Goal: Task Accomplishment & Management: Complete application form

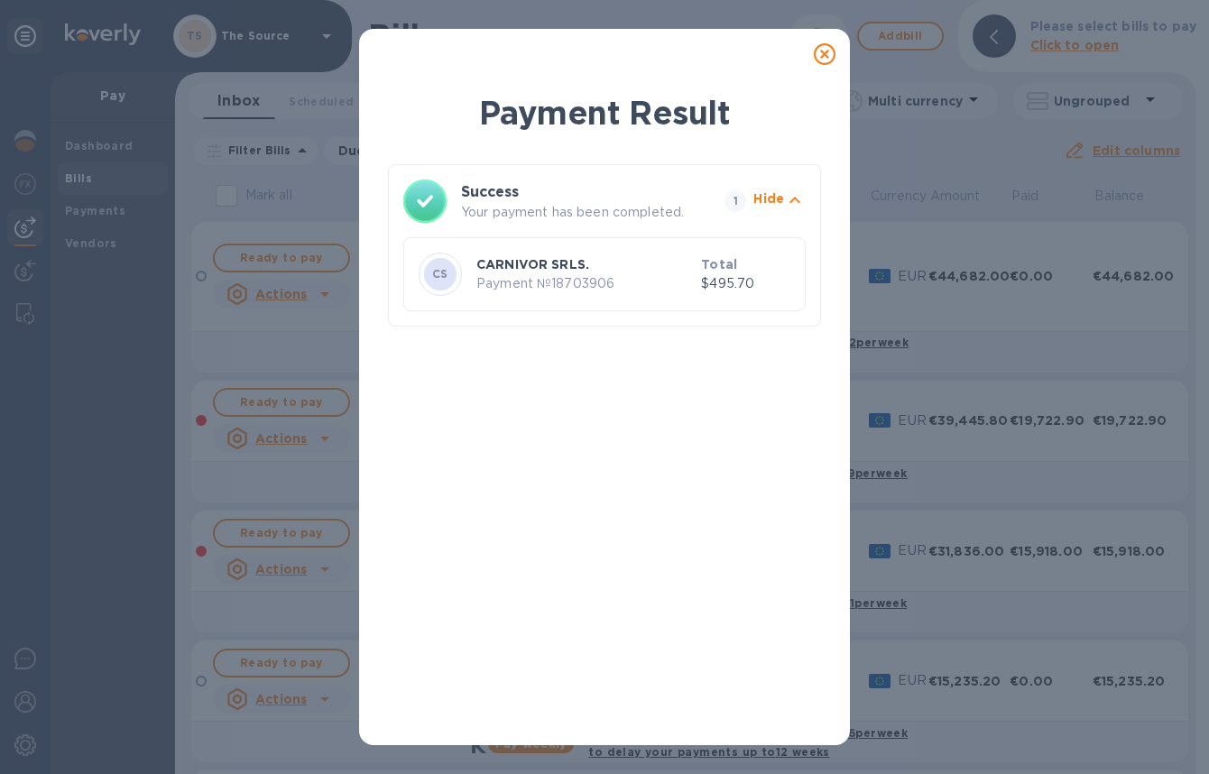
click at [824, 53] on icon at bounding box center [825, 54] width 22 height 22
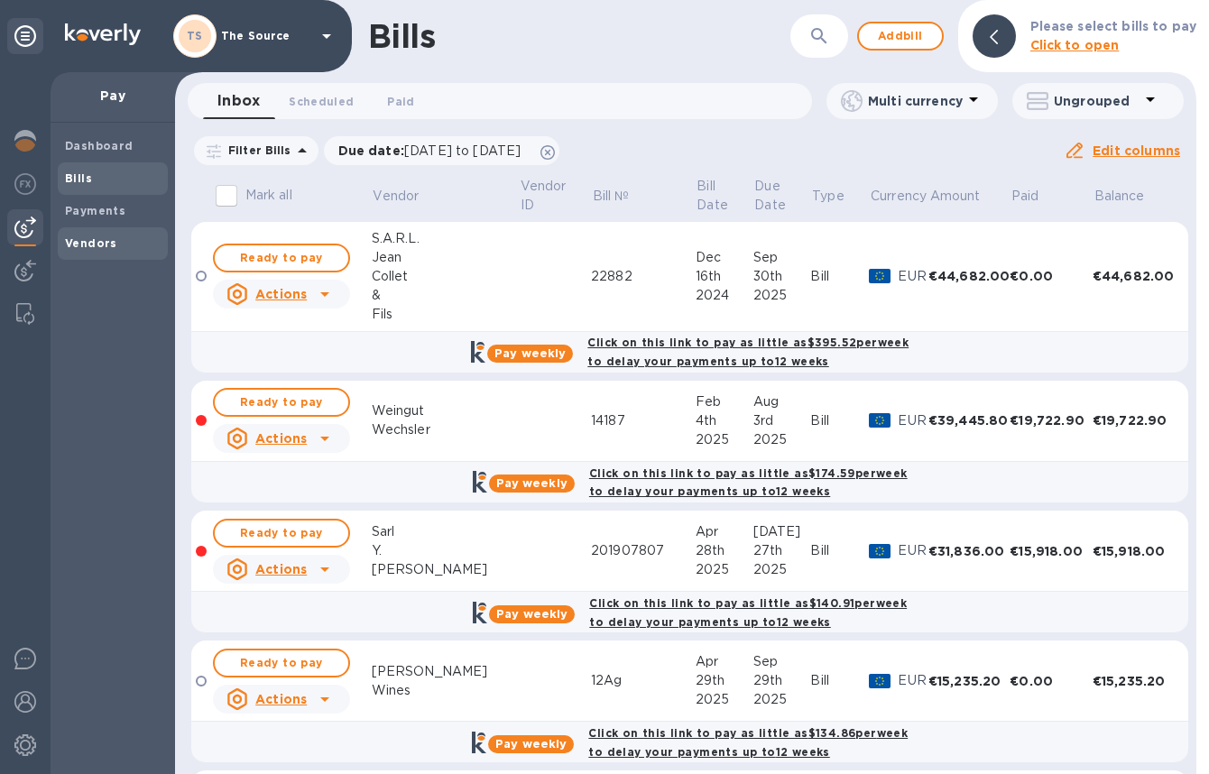
click at [116, 243] on span "Vendors" at bounding box center [113, 244] width 96 height 18
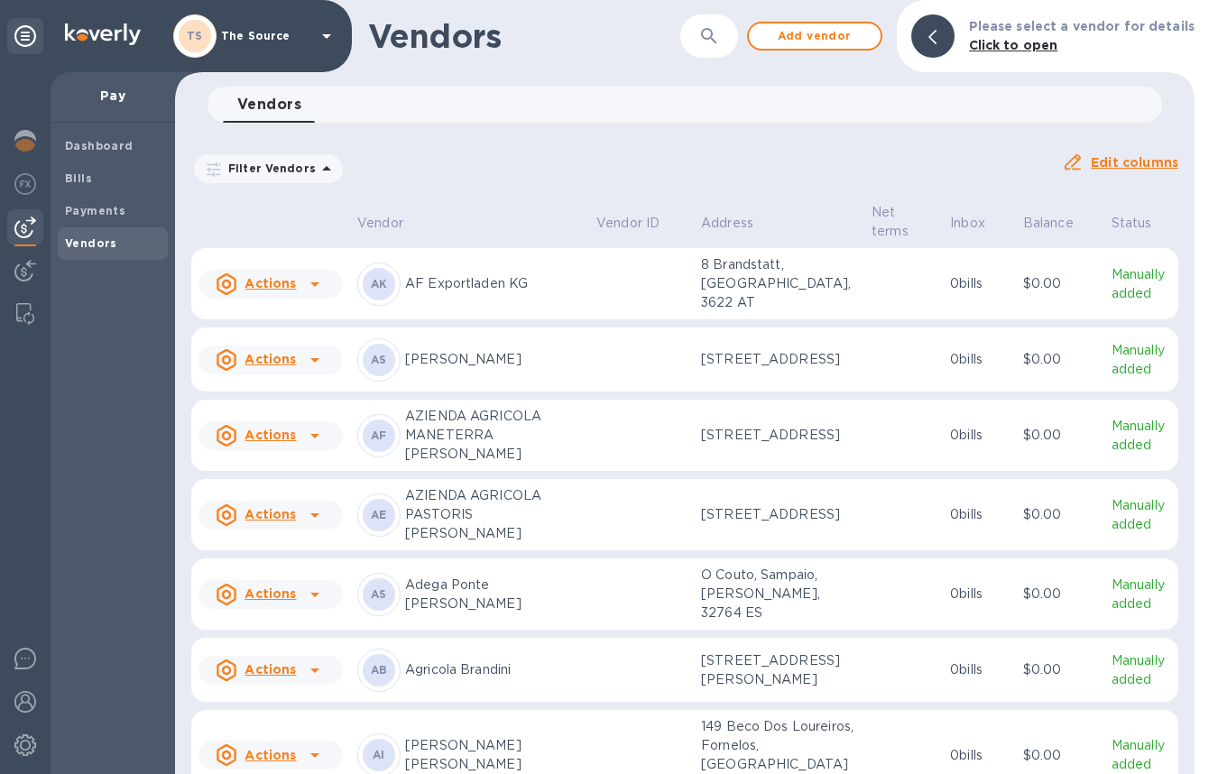
click at [701, 37] on button "button" at bounding box center [708, 35] width 43 height 43
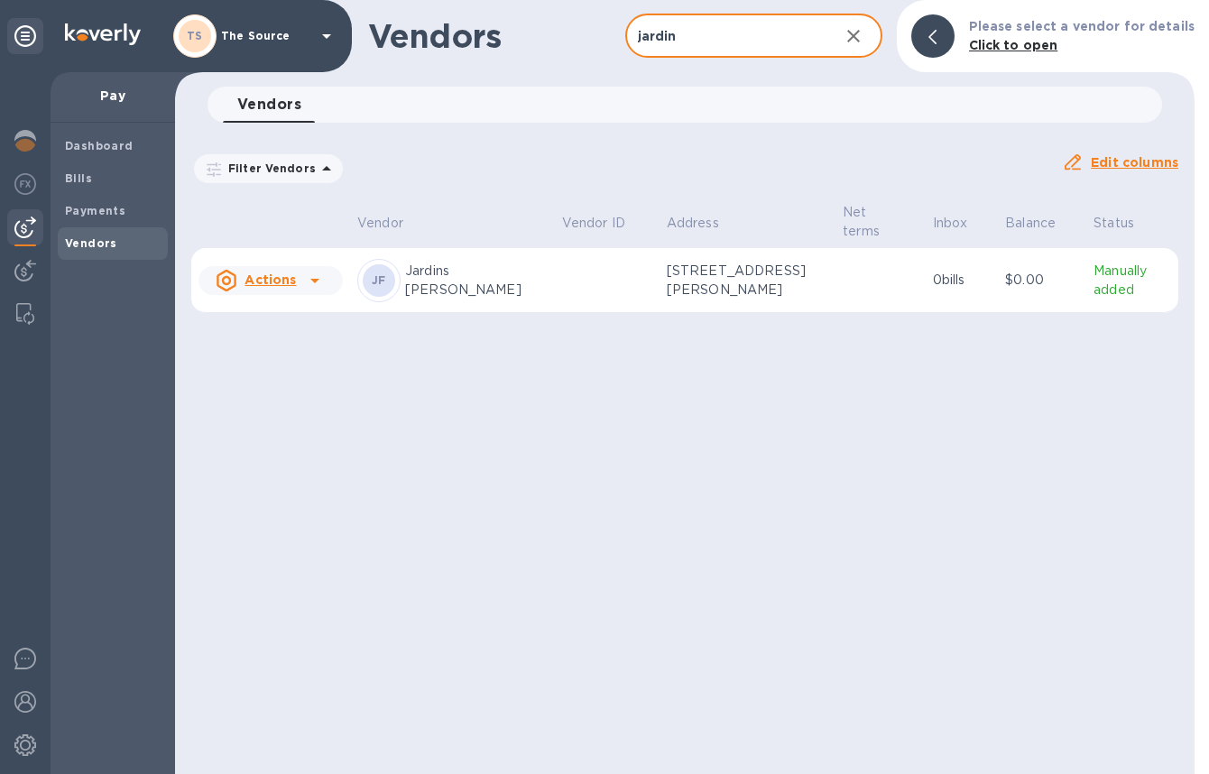
type input "jardin"
click at [797, 290] on p "[STREET_ADDRESS][PERSON_NAME]" at bounding box center [747, 281] width 161 height 38
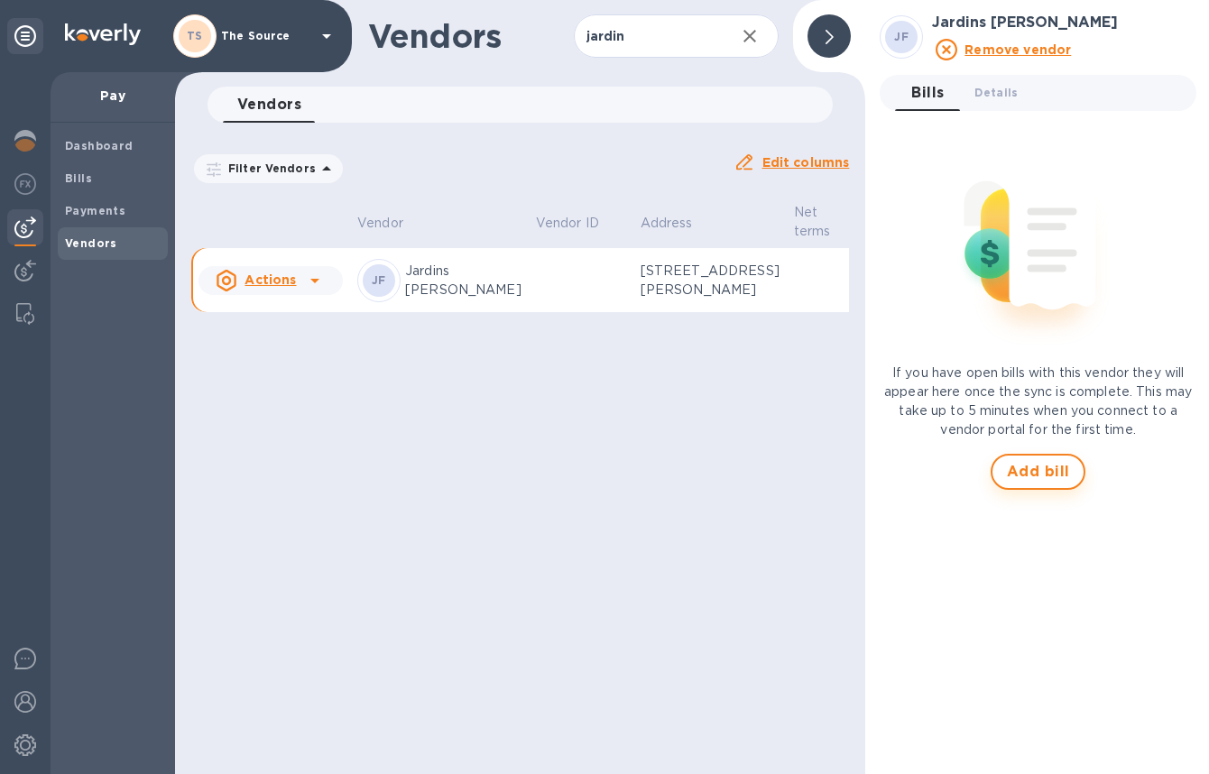
click at [1055, 472] on span "Add bill" at bounding box center [1038, 472] width 63 height 22
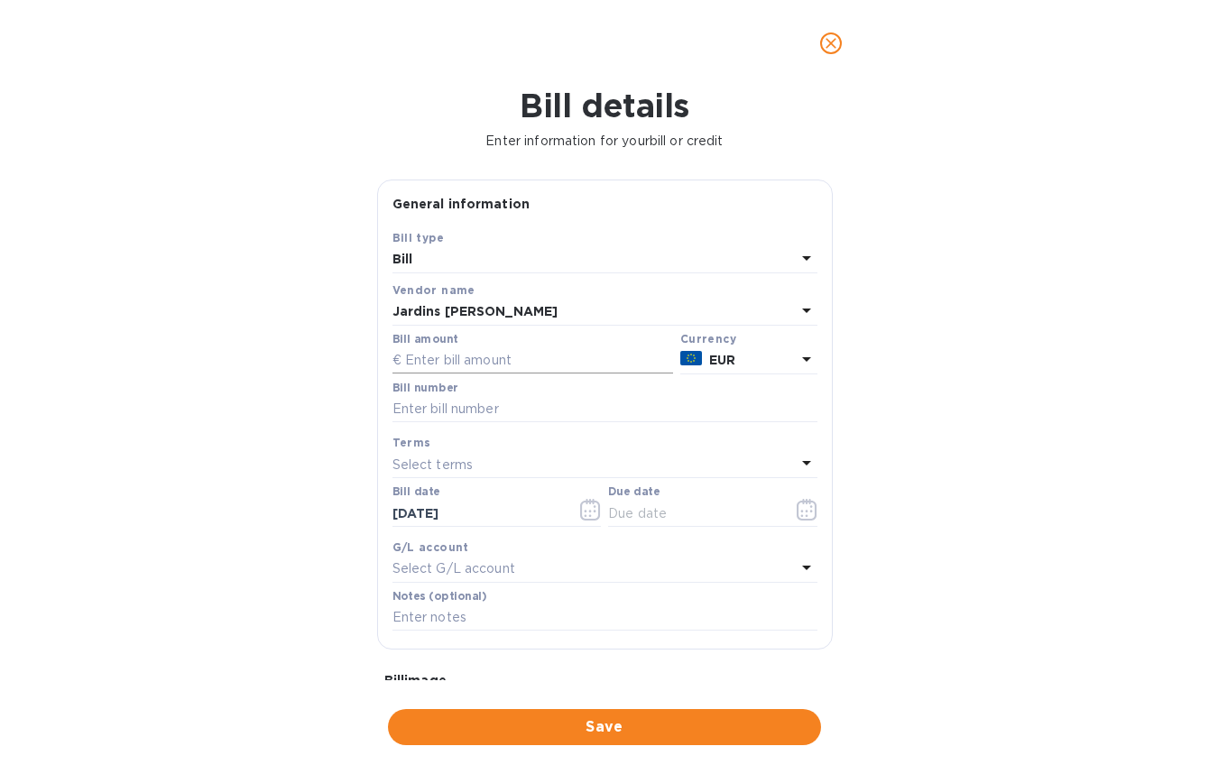
click at [459, 360] on input "text" at bounding box center [532, 360] width 281 height 27
type input "14,400"
click at [447, 403] on input "text" at bounding box center [604, 409] width 425 height 27
paste input "2500084"
type input "2500084"
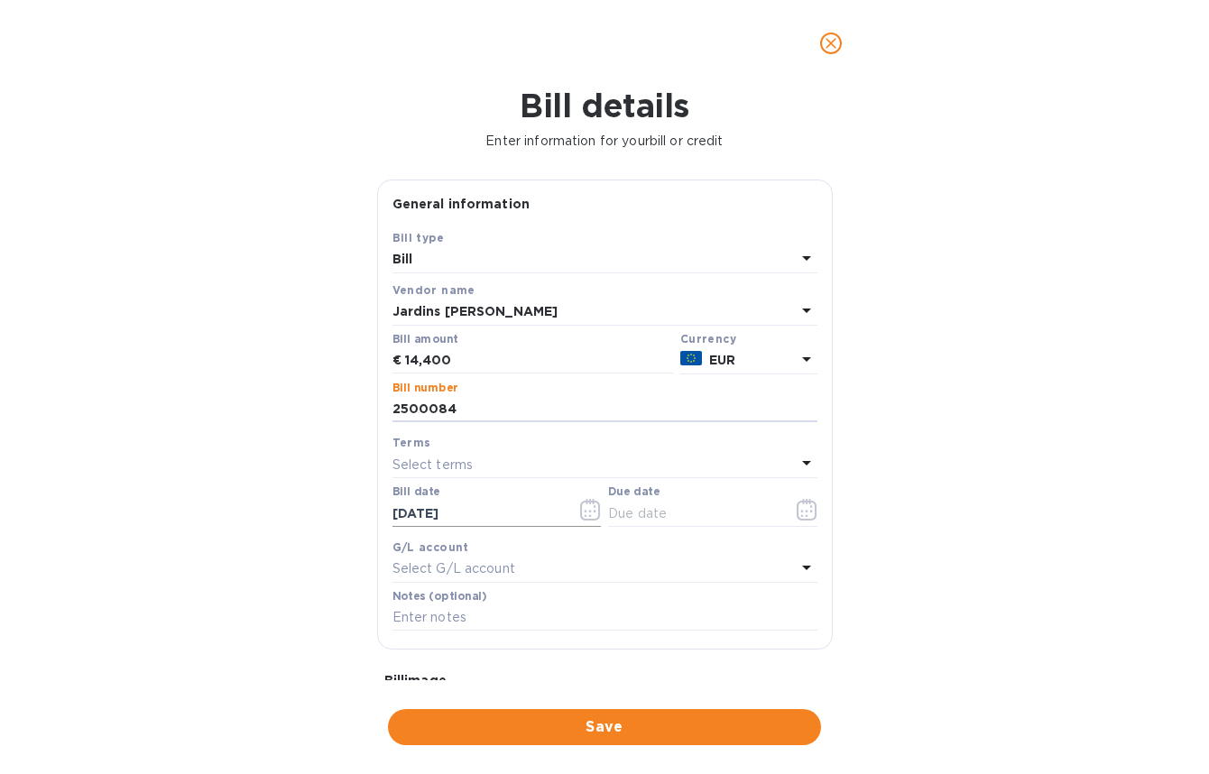
click at [580, 512] on icon "button" at bounding box center [590, 510] width 21 height 22
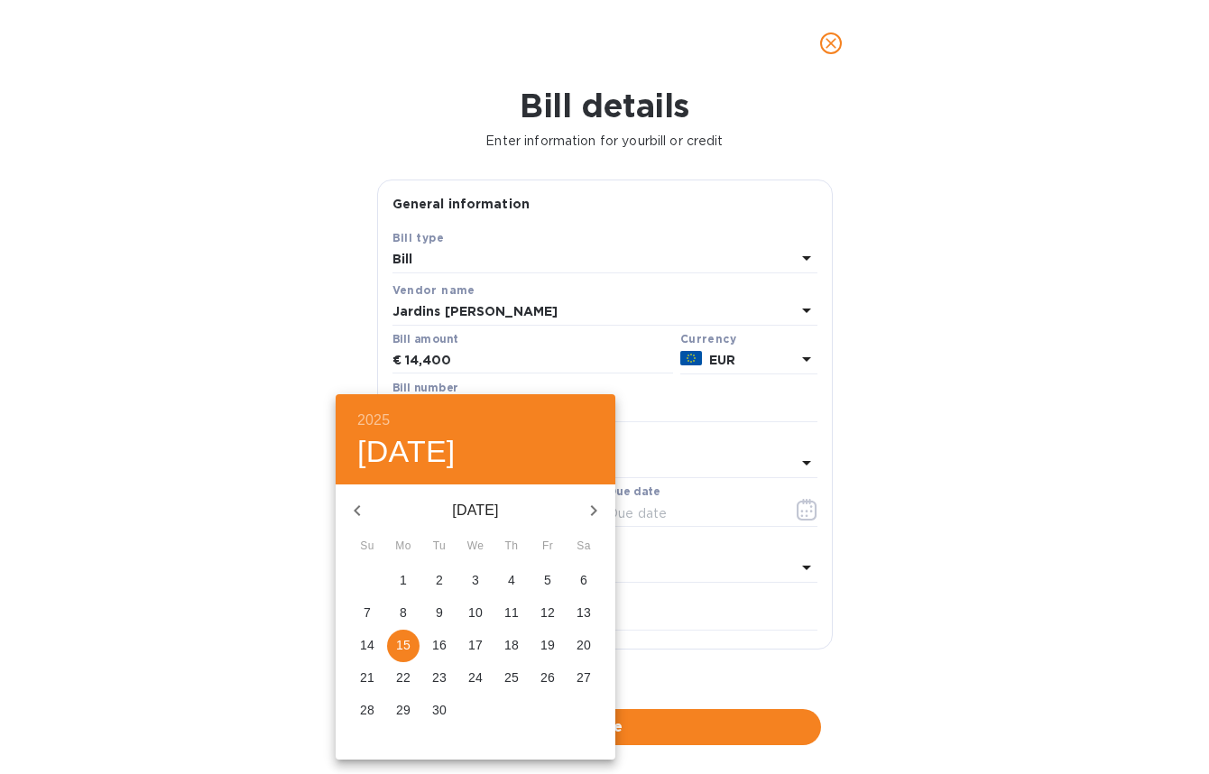
click at [355, 510] on icon "button" at bounding box center [357, 510] width 6 height 11
click at [508, 704] on p "31" at bounding box center [511, 710] width 14 height 18
type input "[DATE]"
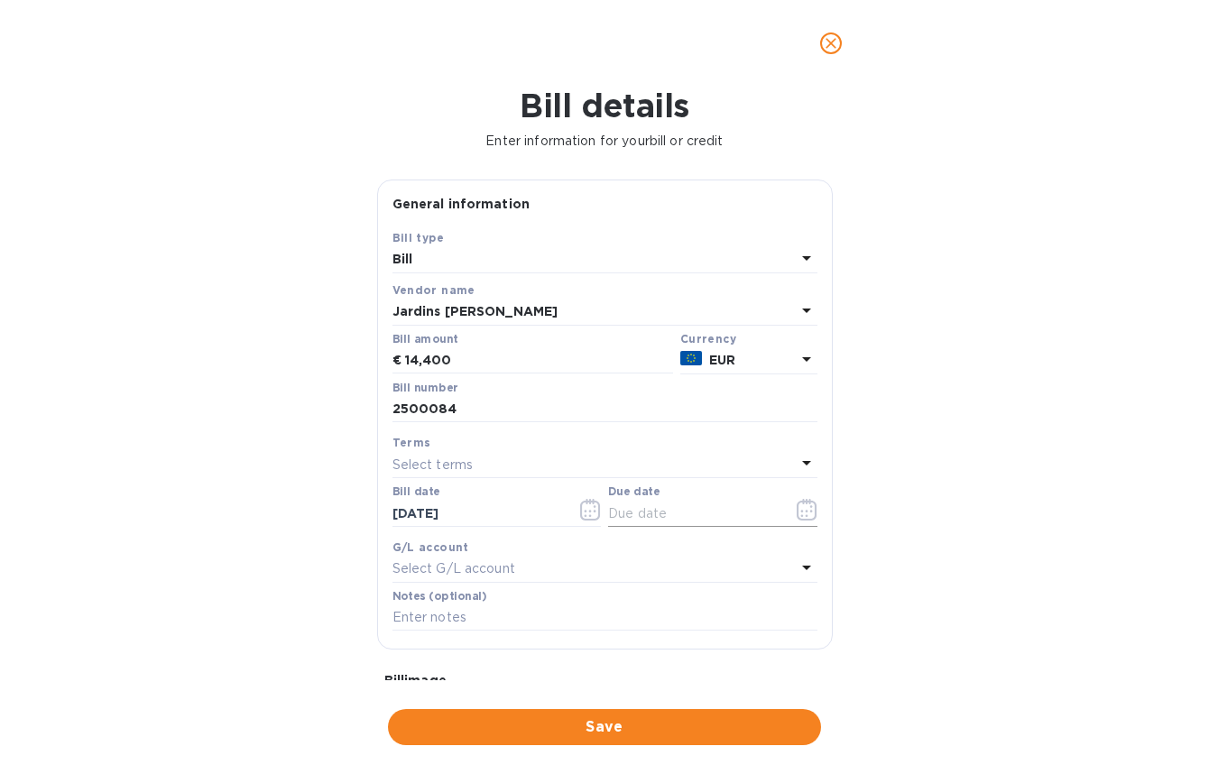
click at [797, 511] on icon "button" at bounding box center [807, 510] width 20 height 22
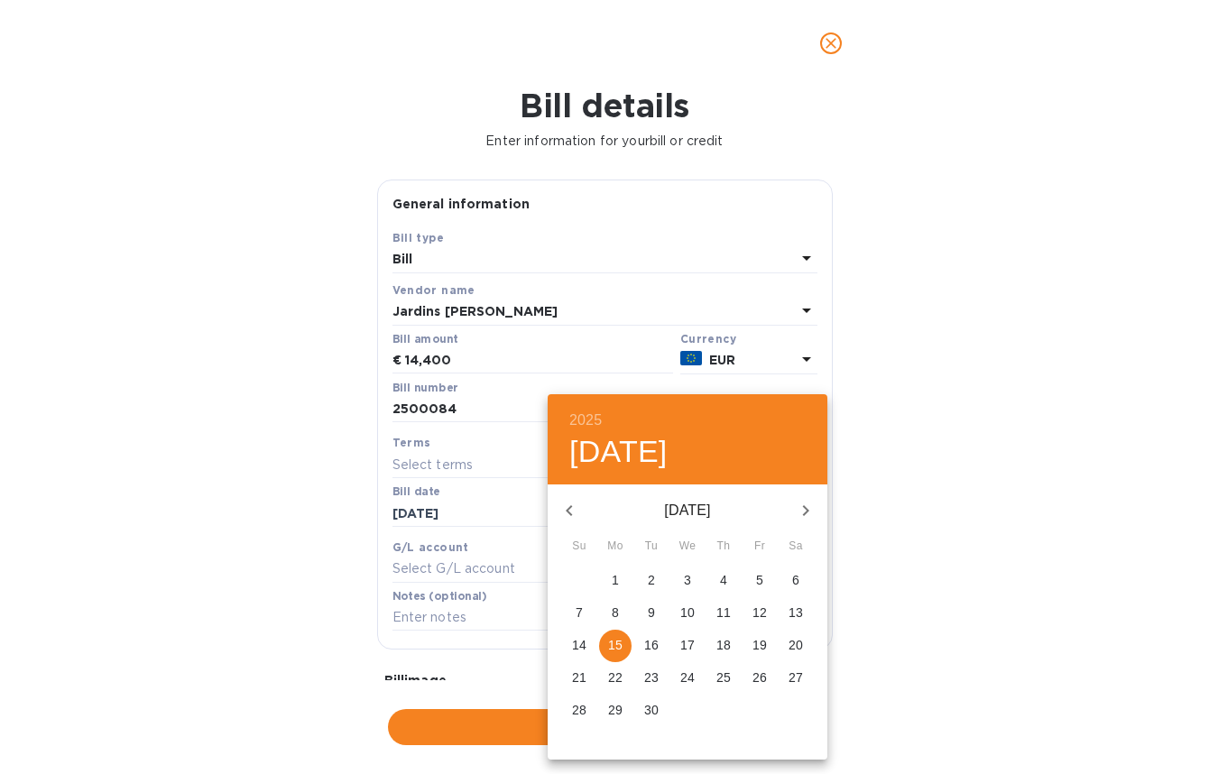
click at [804, 516] on icon "button" at bounding box center [806, 511] width 22 height 22
click at [653, 643] on p "14" at bounding box center [651, 645] width 14 height 18
type input "[DATE]"
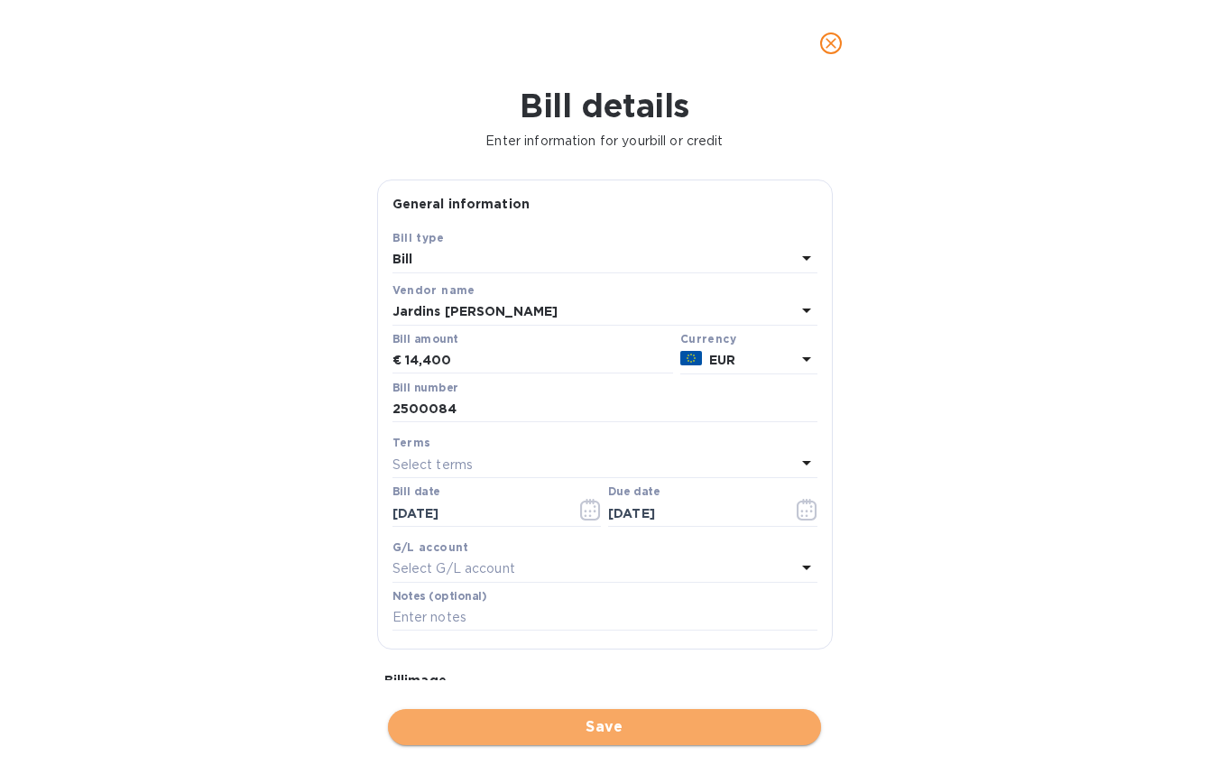
click at [604, 728] on span "Save" at bounding box center [604, 727] width 404 height 22
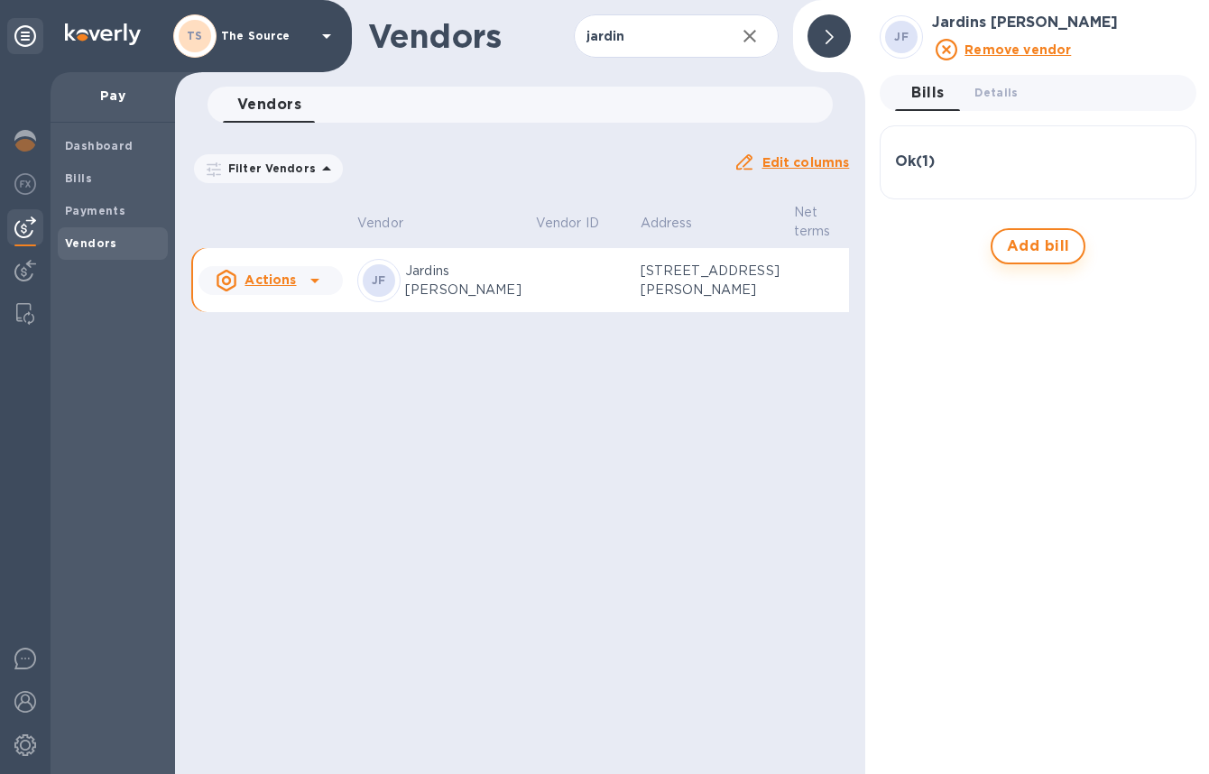
click at [1034, 236] on div "JF Jardins [PERSON_NAME] Remove vendor Bills 0 Details 0 Ok ( 1 ) Bill № 250008…" at bounding box center [1037, 387] width 345 height 774
click at [1031, 245] on span "Add bill" at bounding box center [1038, 246] width 63 height 22
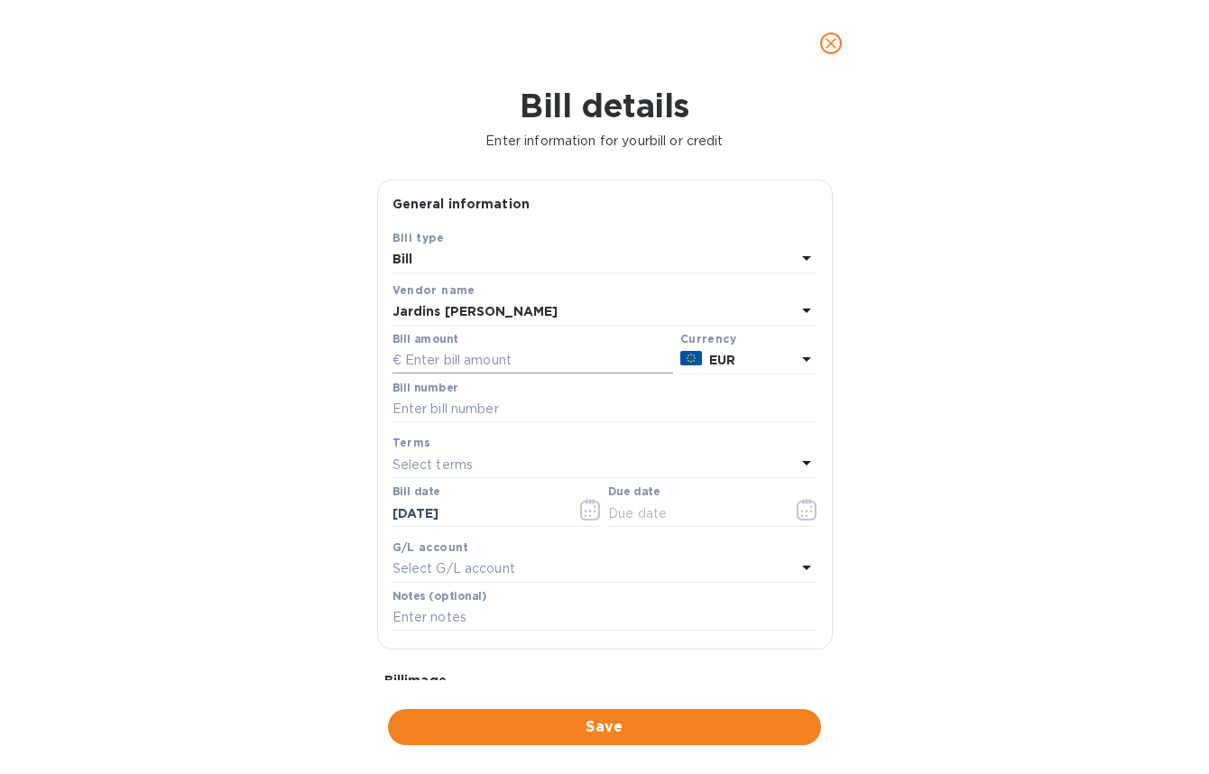
click at [507, 361] on input "text" at bounding box center [532, 360] width 281 height 27
type input "14,400"
click at [493, 414] on input "text" at bounding box center [604, 409] width 425 height 27
paste input "2500106"
type input "2500106"
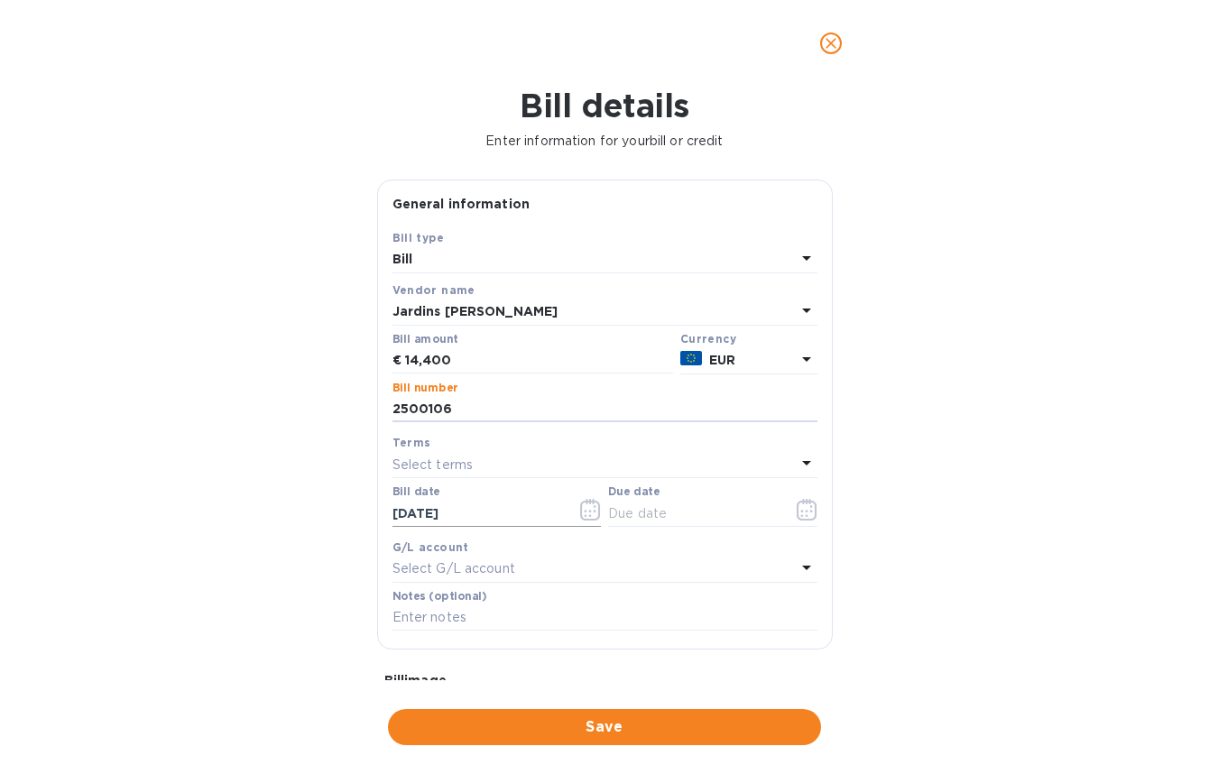
click at [586, 511] on icon "button" at bounding box center [590, 510] width 21 height 22
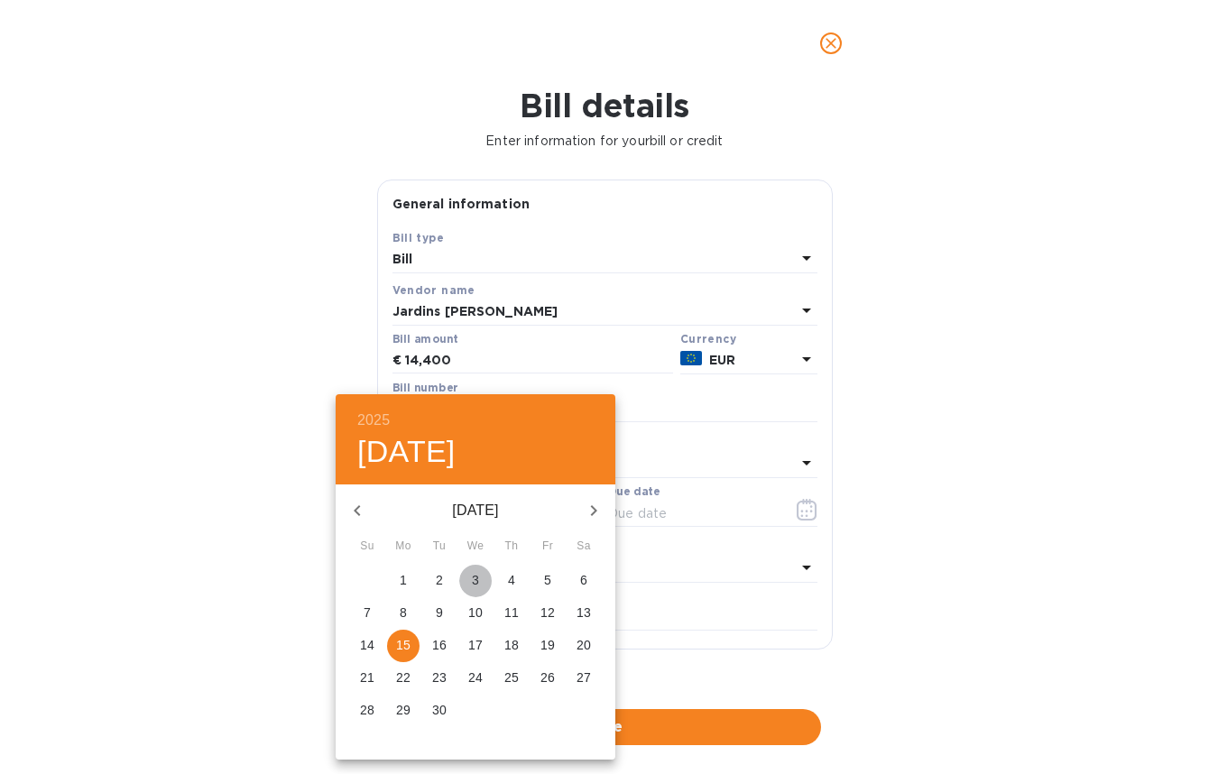
click at [473, 576] on p "3" at bounding box center [475, 580] width 7 height 18
type input "[DATE]"
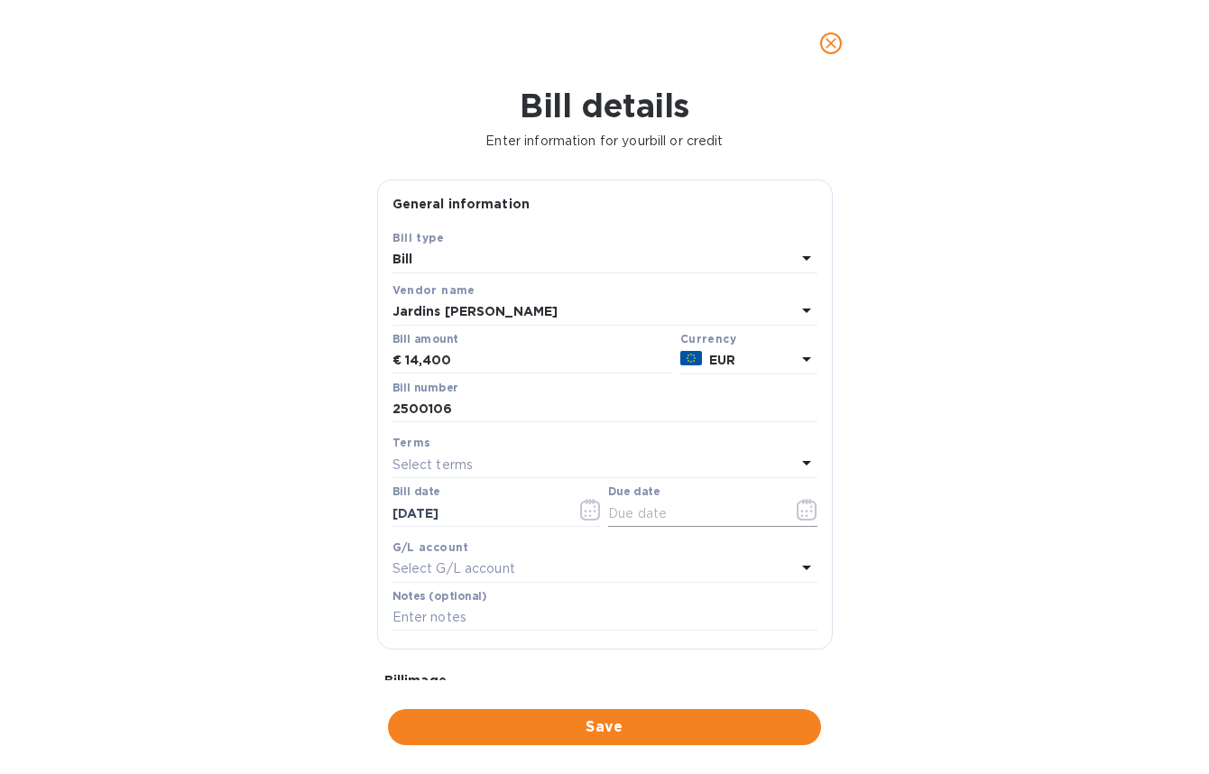
click at [806, 514] on icon "button" at bounding box center [807, 510] width 20 height 22
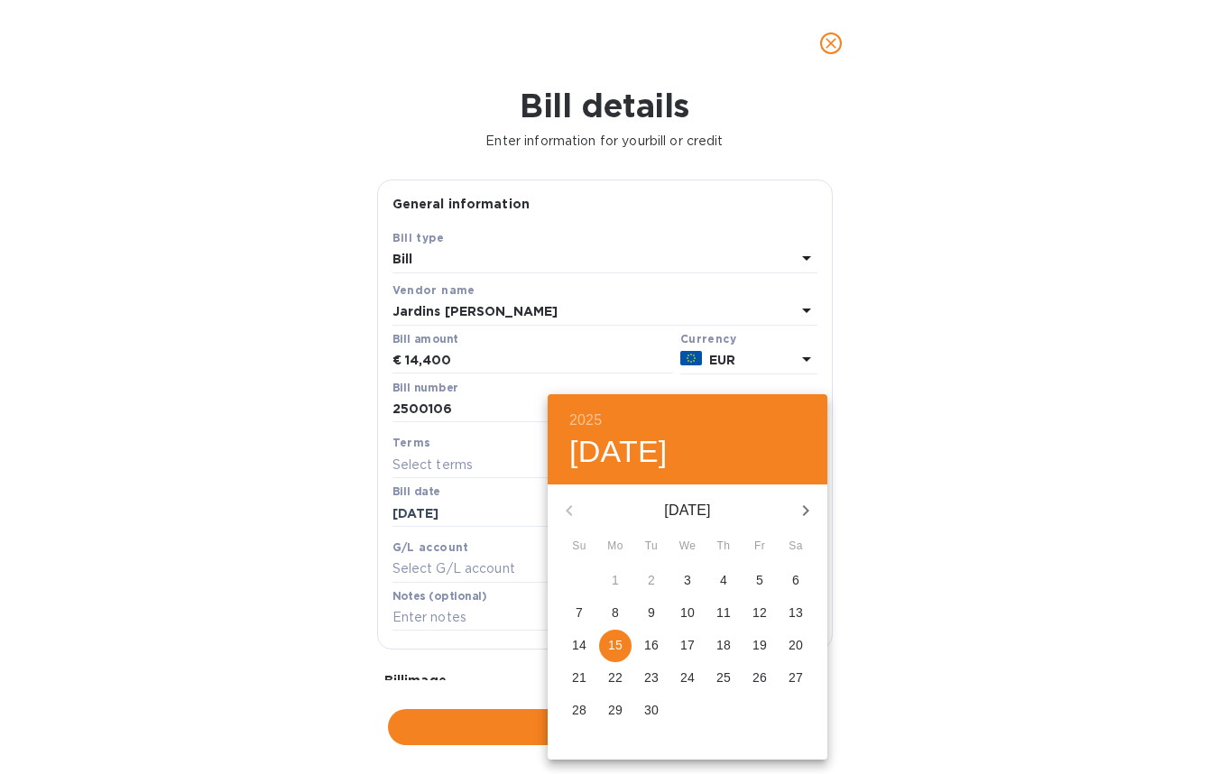
click at [1042, 329] on div at bounding box center [604, 387] width 1209 height 774
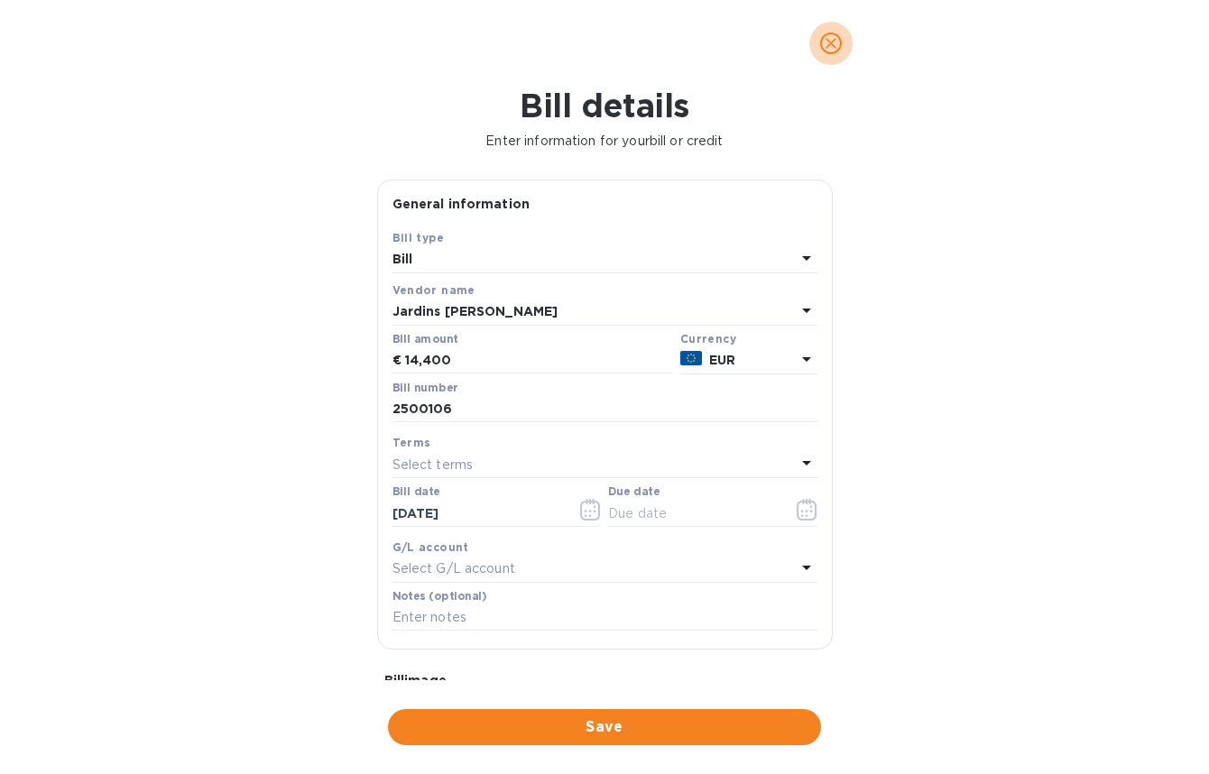
click at [828, 47] on icon "close" at bounding box center [831, 43] width 18 height 18
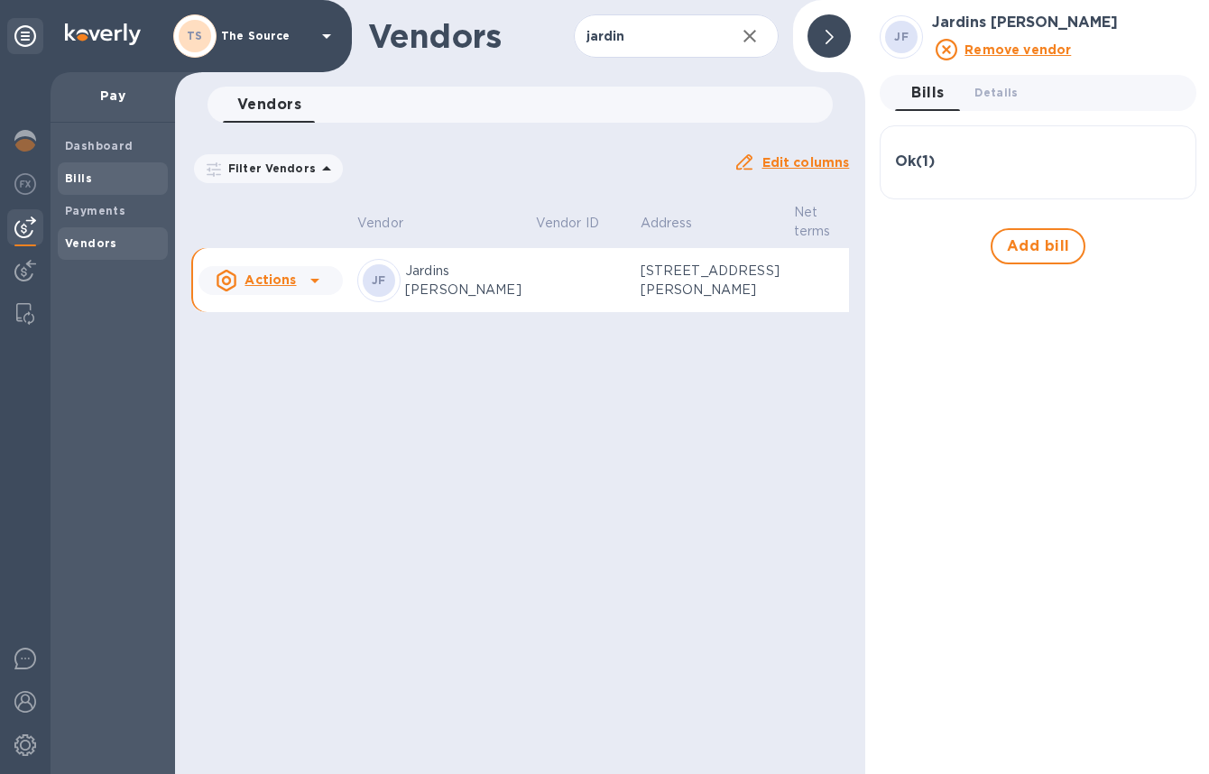
click at [121, 180] on span "Bills" at bounding box center [113, 179] width 96 height 18
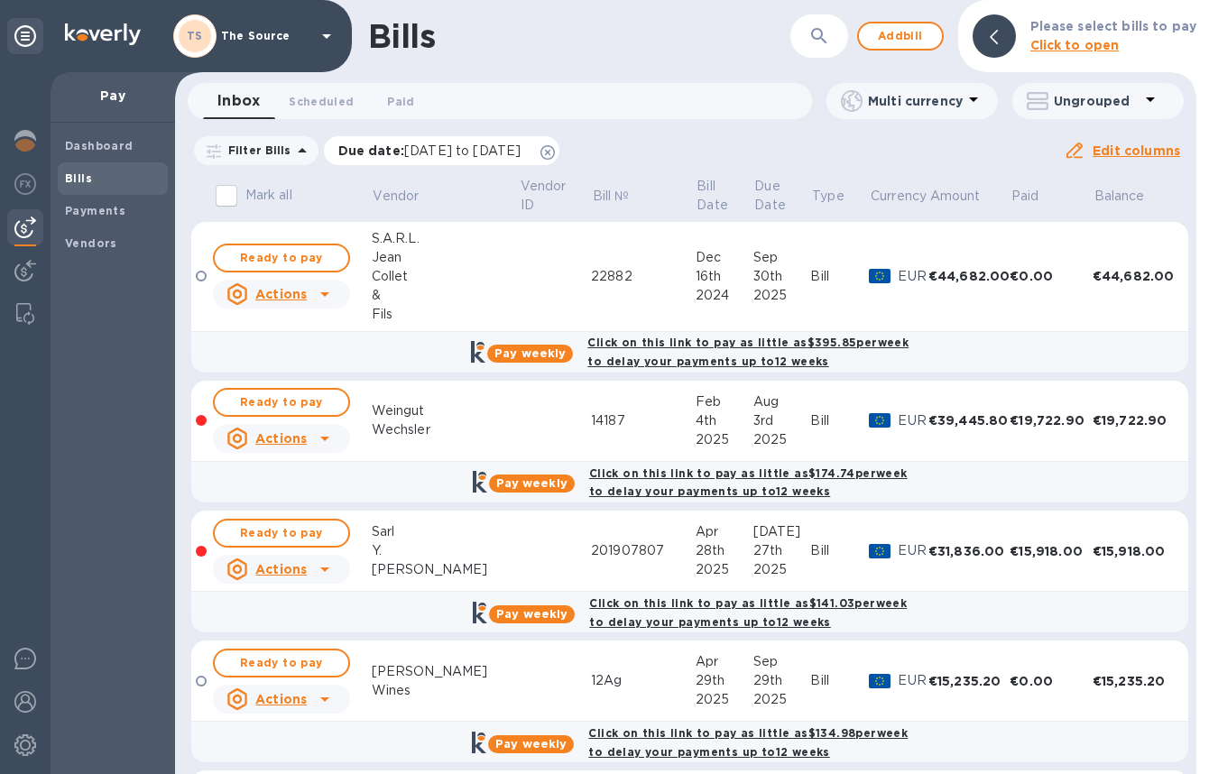
click at [555, 151] on icon at bounding box center [547, 152] width 14 height 14
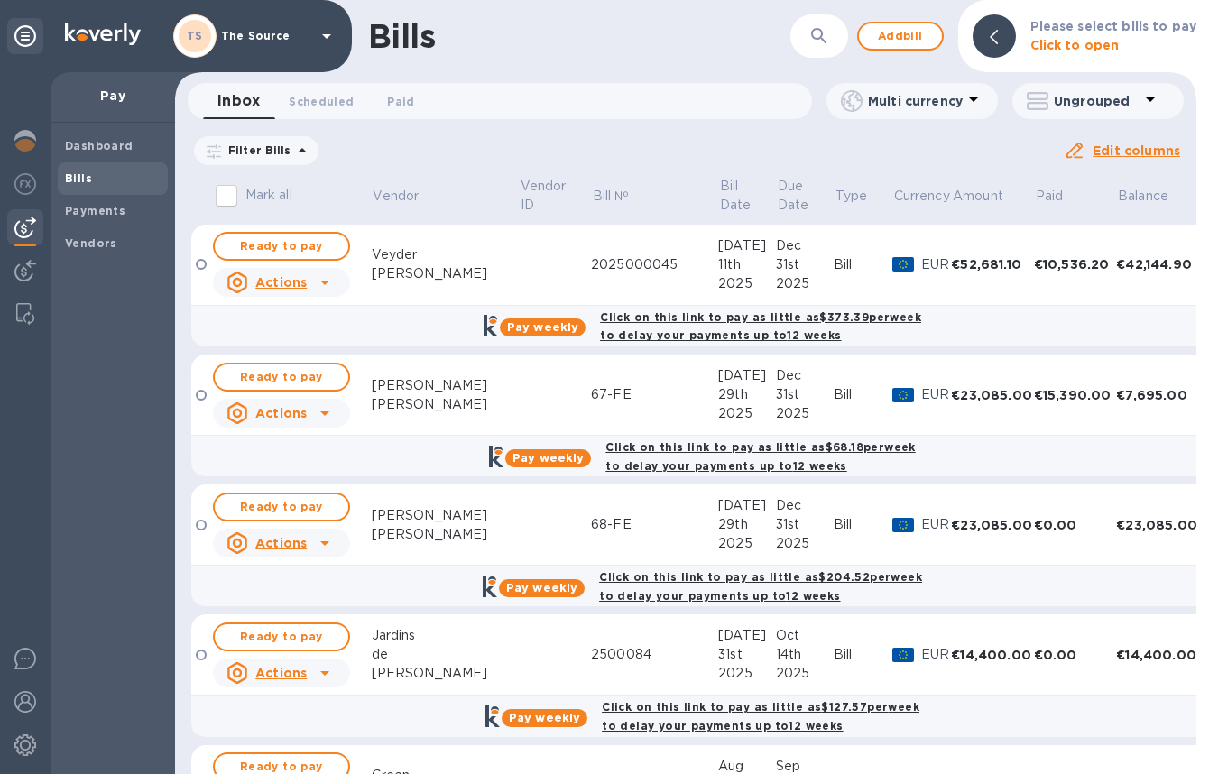
scroll to position [2414, 0]
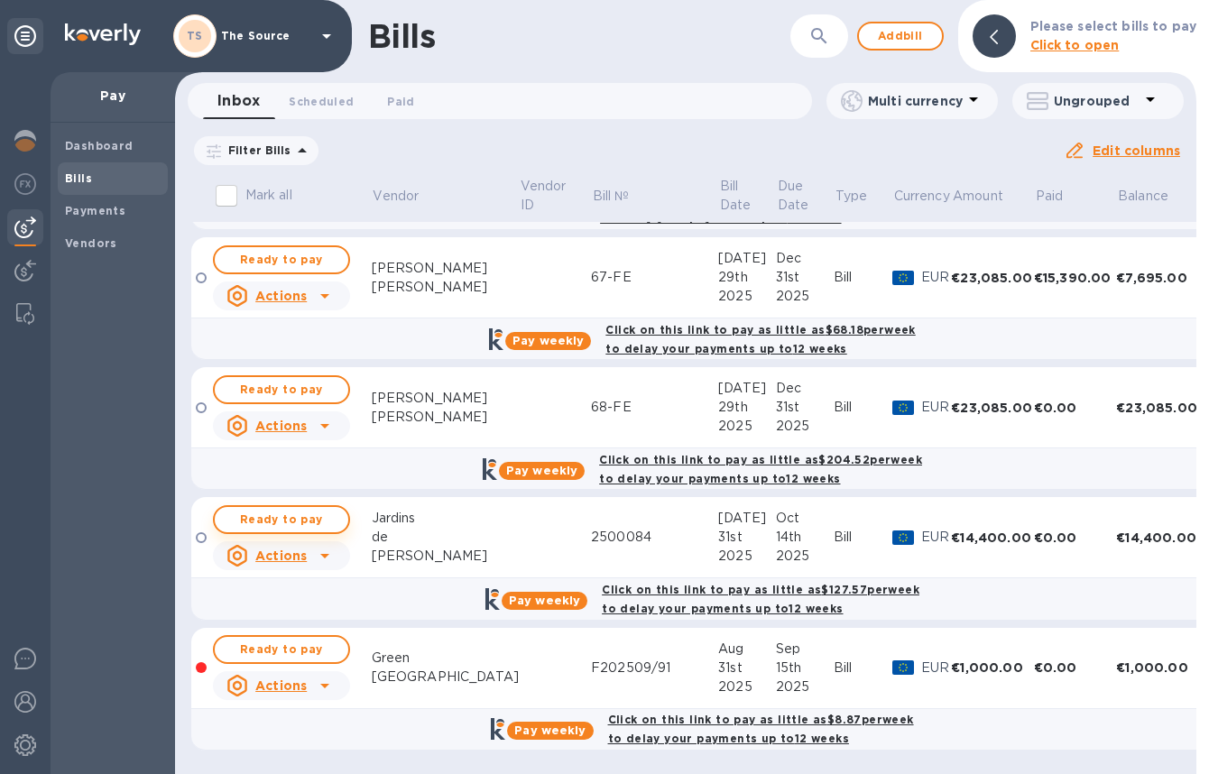
click at [254, 519] on span "Ready to pay" at bounding box center [281, 520] width 105 height 22
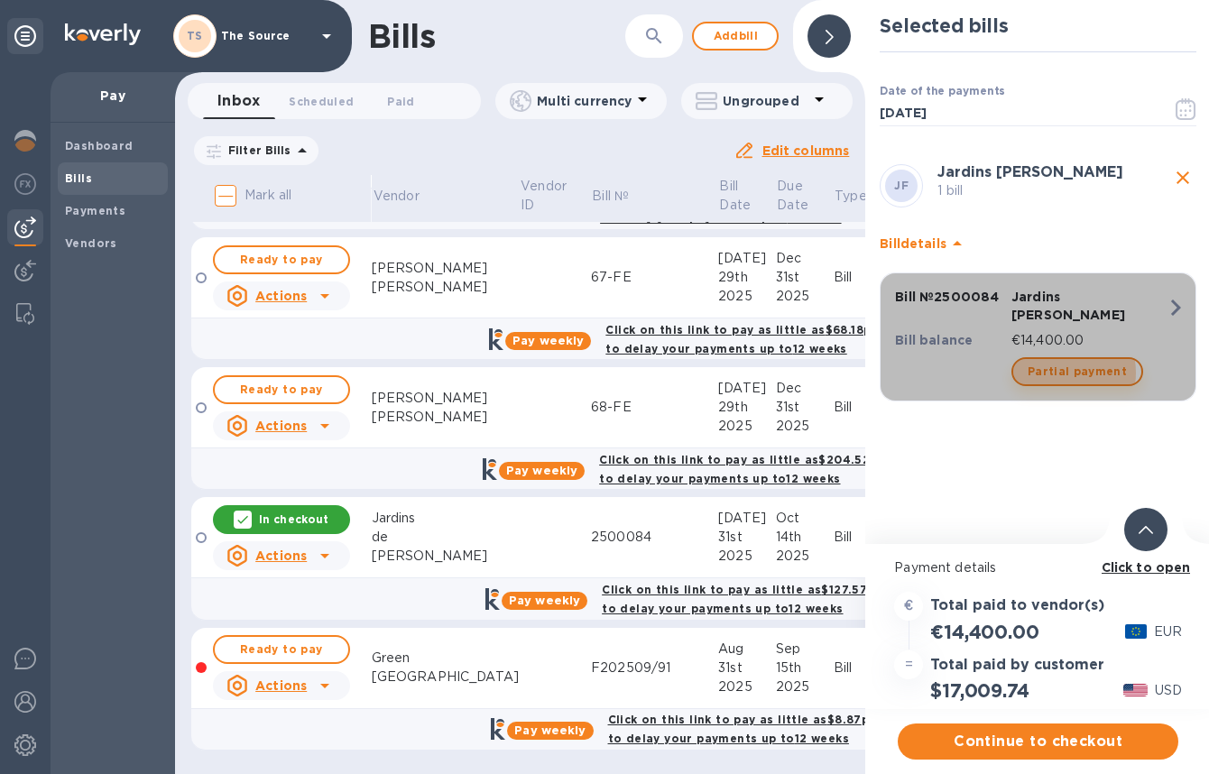
click at [1063, 361] on span "Partial payment" at bounding box center [1076, 372] width 99 height 22
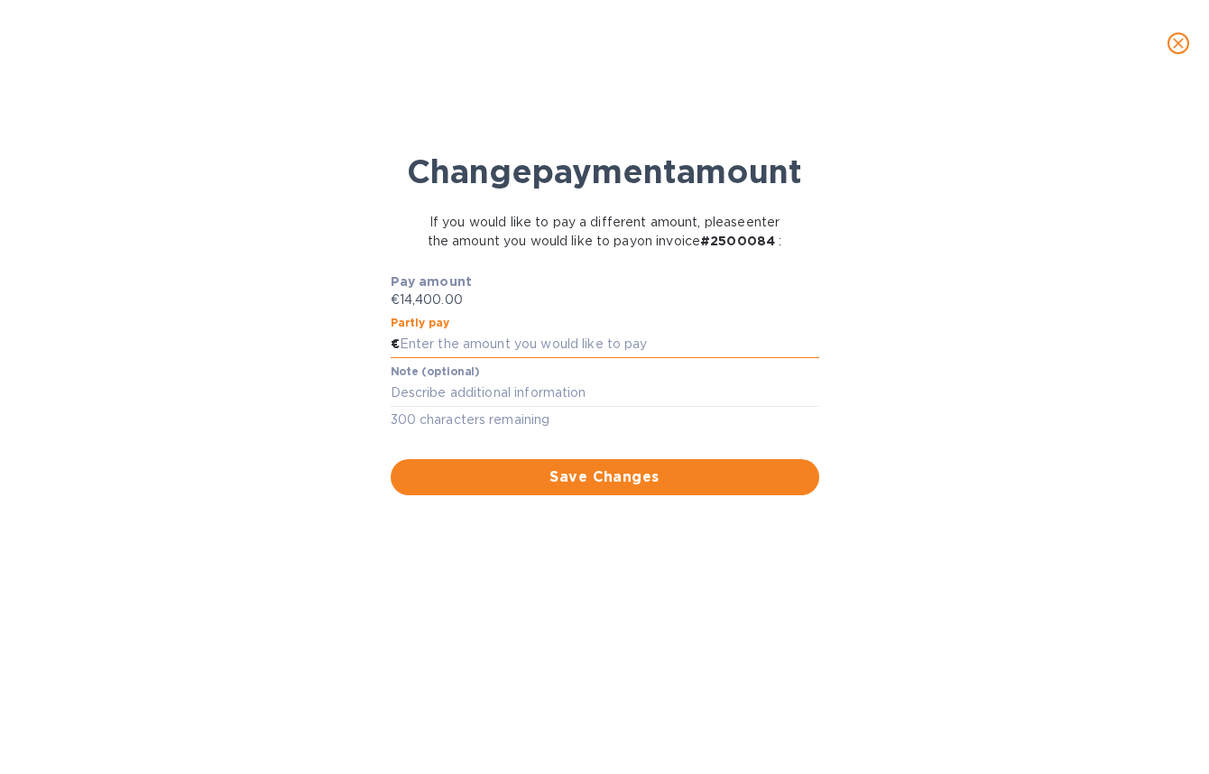
click at [566, 358] on input "text" at bounding box center [609, 344] width 419 height 27
type input "9,600"
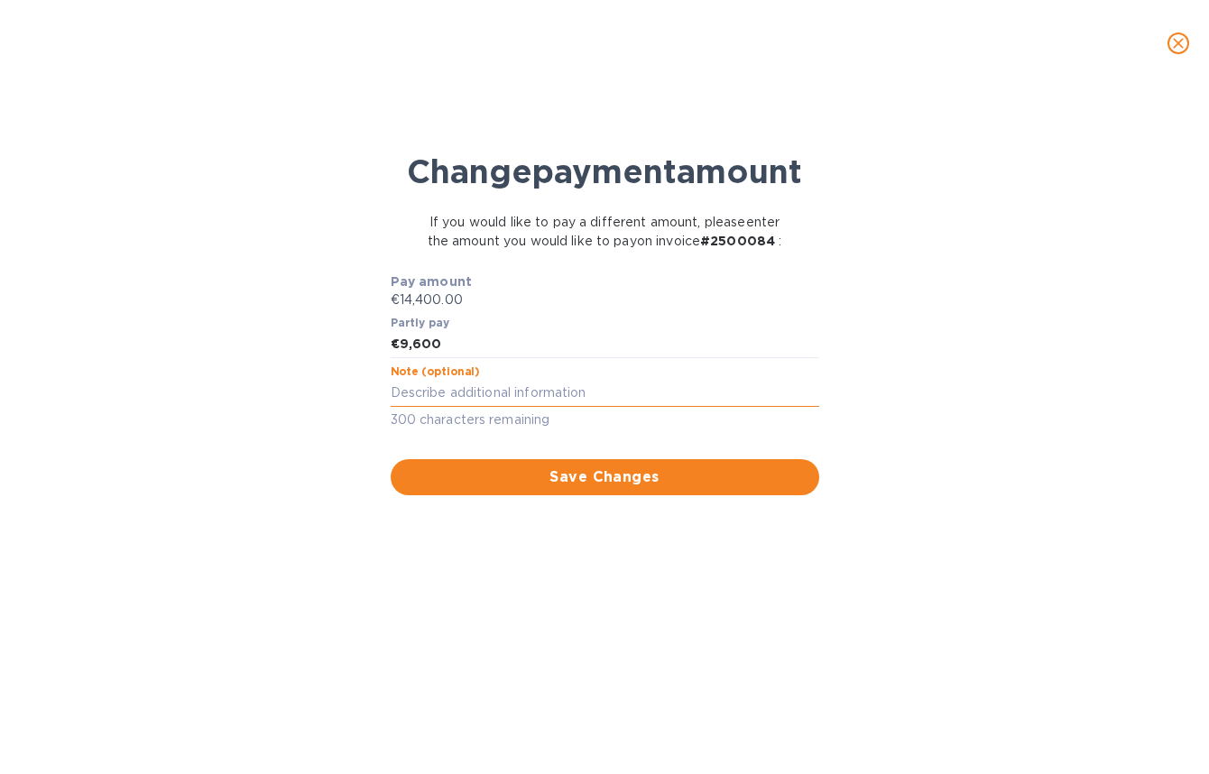
click at [505, 401] on textarea at bounding box center [605, 392] width 428 height 15
type textarea "2/3 payment"
click at [559, 488] on span "Save Changes" at bounding box center [605, 477] width 400 height 22
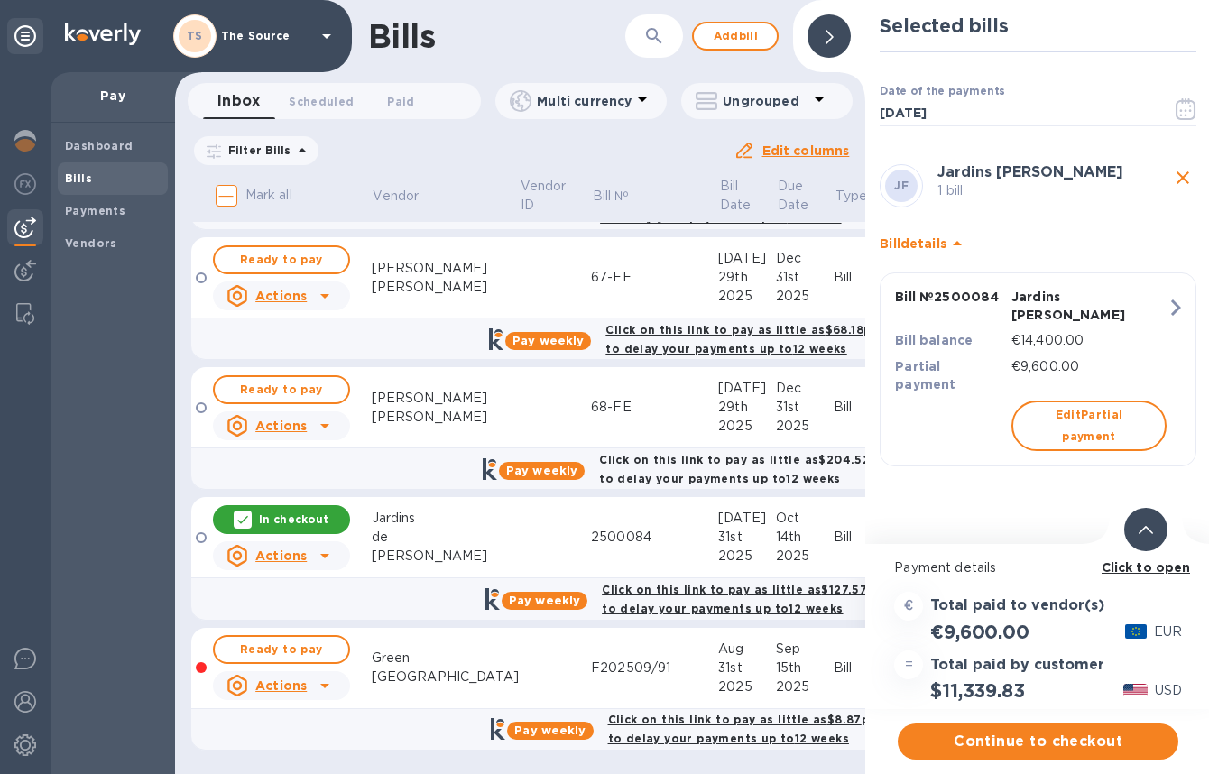
click at [1141, 541] on div at bounding box center [1145, 529] width 43 height 43
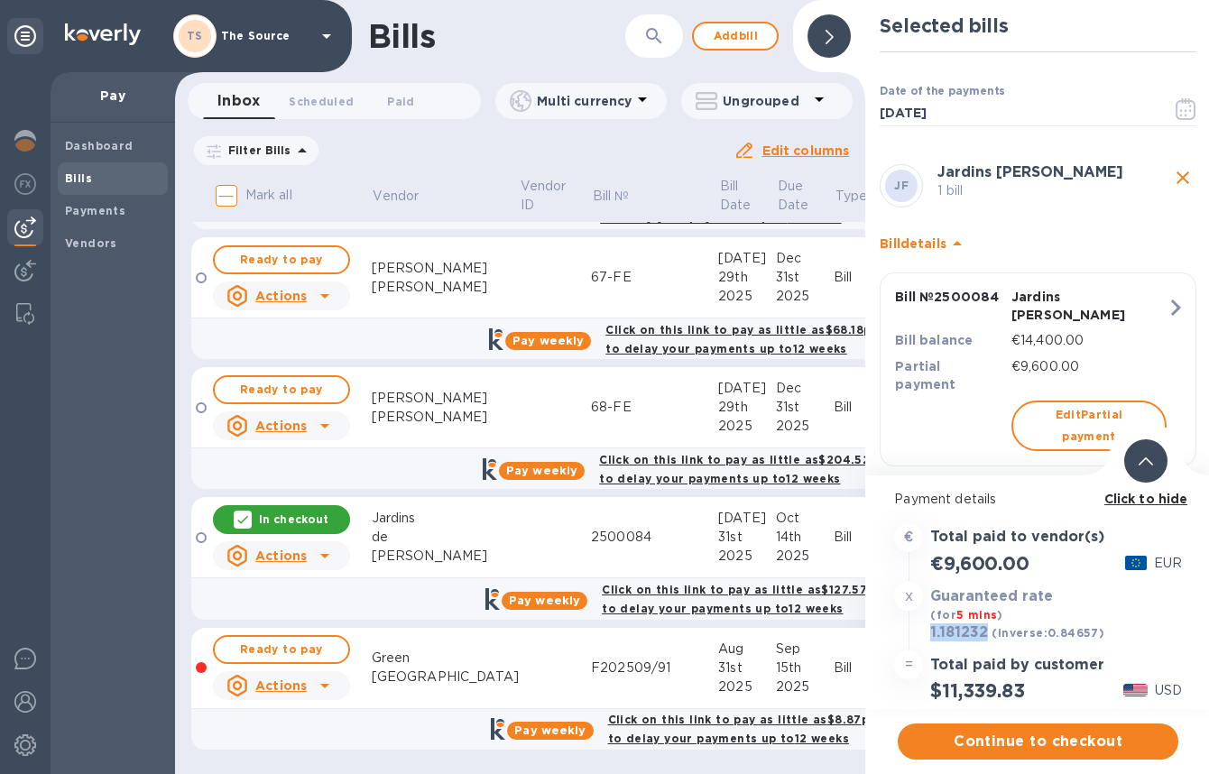
drag, startPoint x: 989, startPoint y: 632, endPoint x: 932, endPoint y: 633, distance: 56.8
click at [932, 633] on div "1.181232 (inverse: 0.84657 )" at bounding box center [1016, 633] width 181 height 25
copy h3 "1.181232"
click at [1037, 746] on span "Continue to checkout" at bounding box center [1038, 742] width 252 height 22
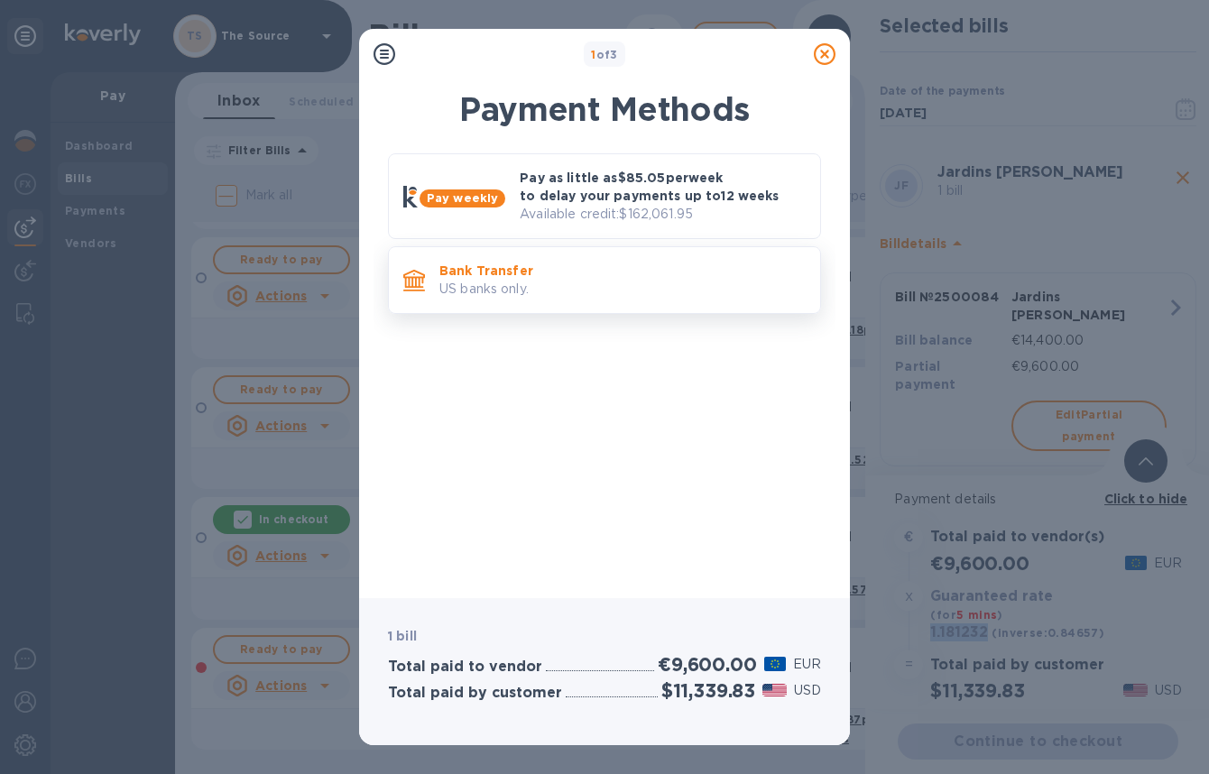
click at [599, 277] on p "Bank Transfer" at bounding box center [622, 271] width 366 height 18
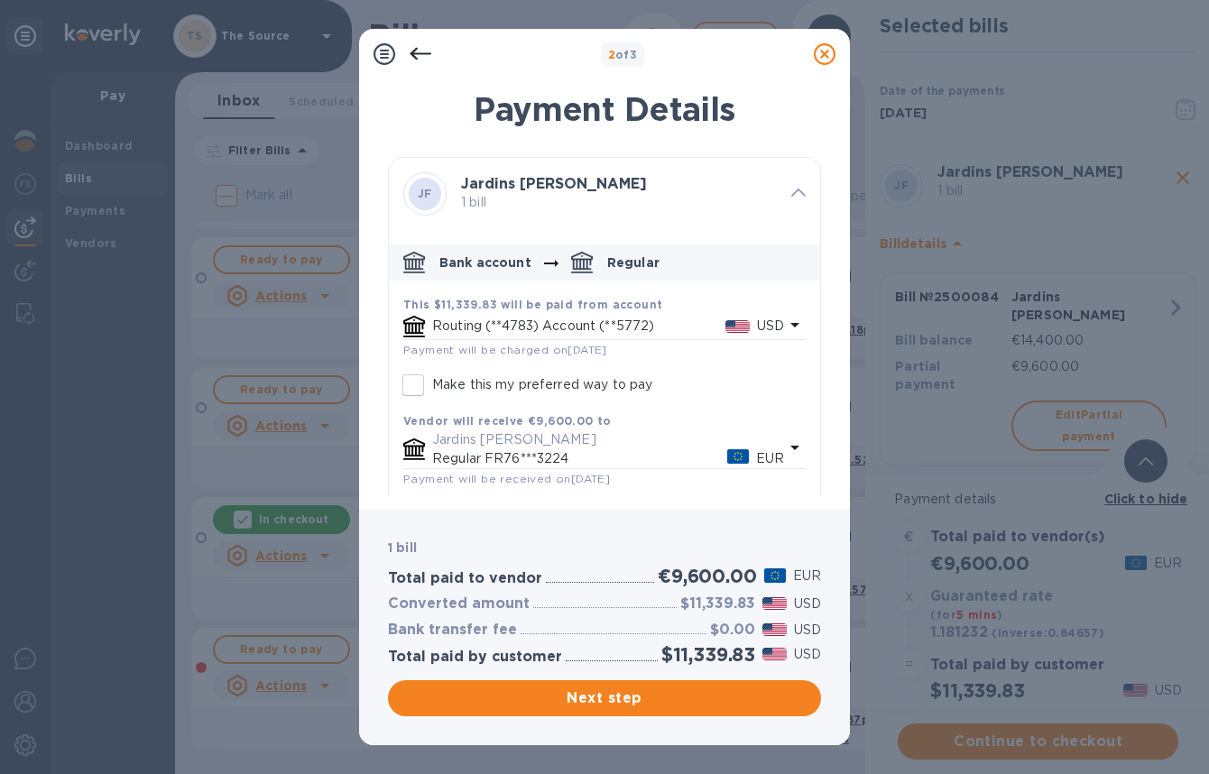
click at [769, 322] on p "USD" at bounding box center [770, 326] width 27 height 19
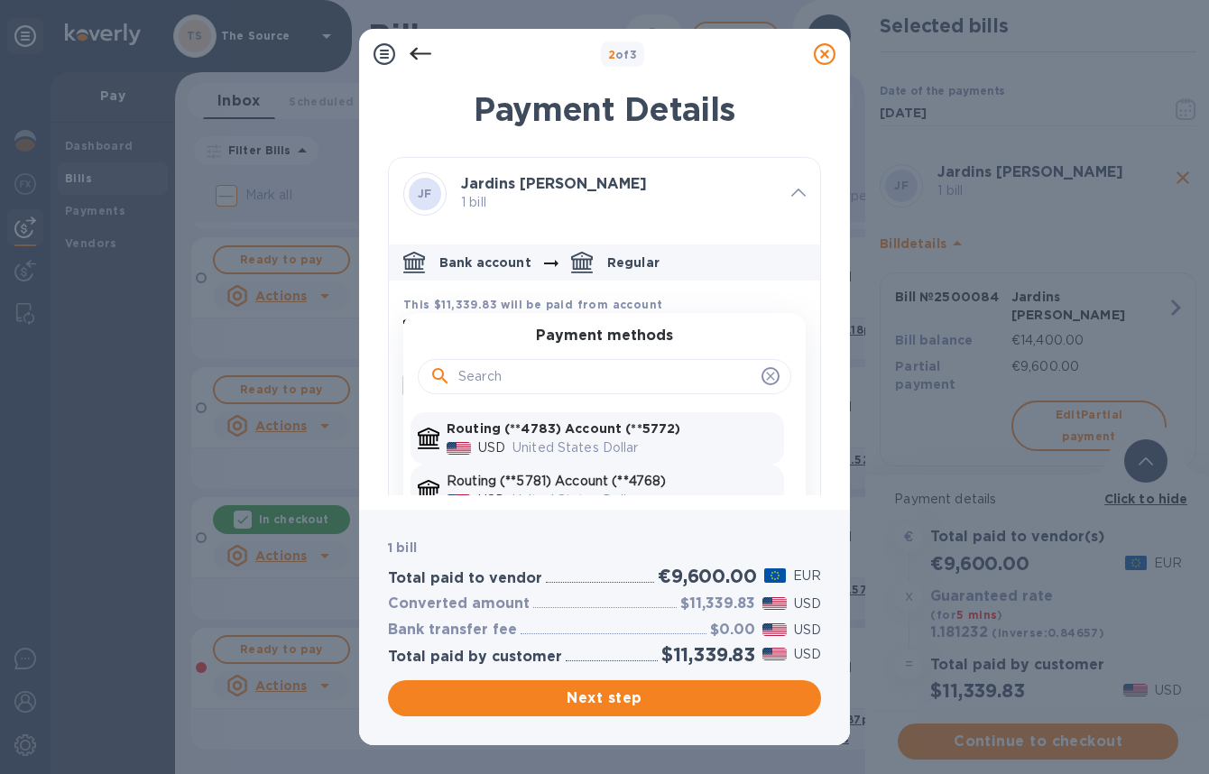
click at [631, 476] on p "Routing (**5781) Account (**4768)" at bounding box center [612, 481] width 330 height 19
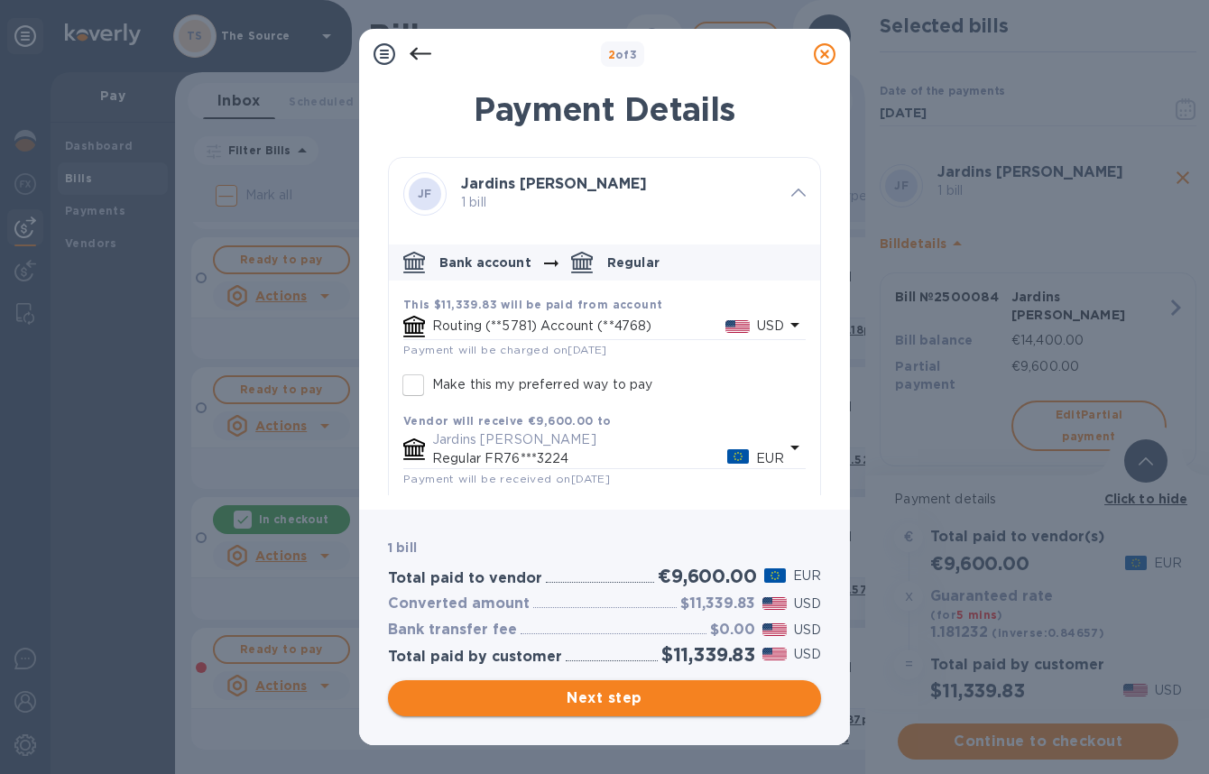
click at [602, 698] on span "Next step" at bounding box center [604, 698] width 404 height 22
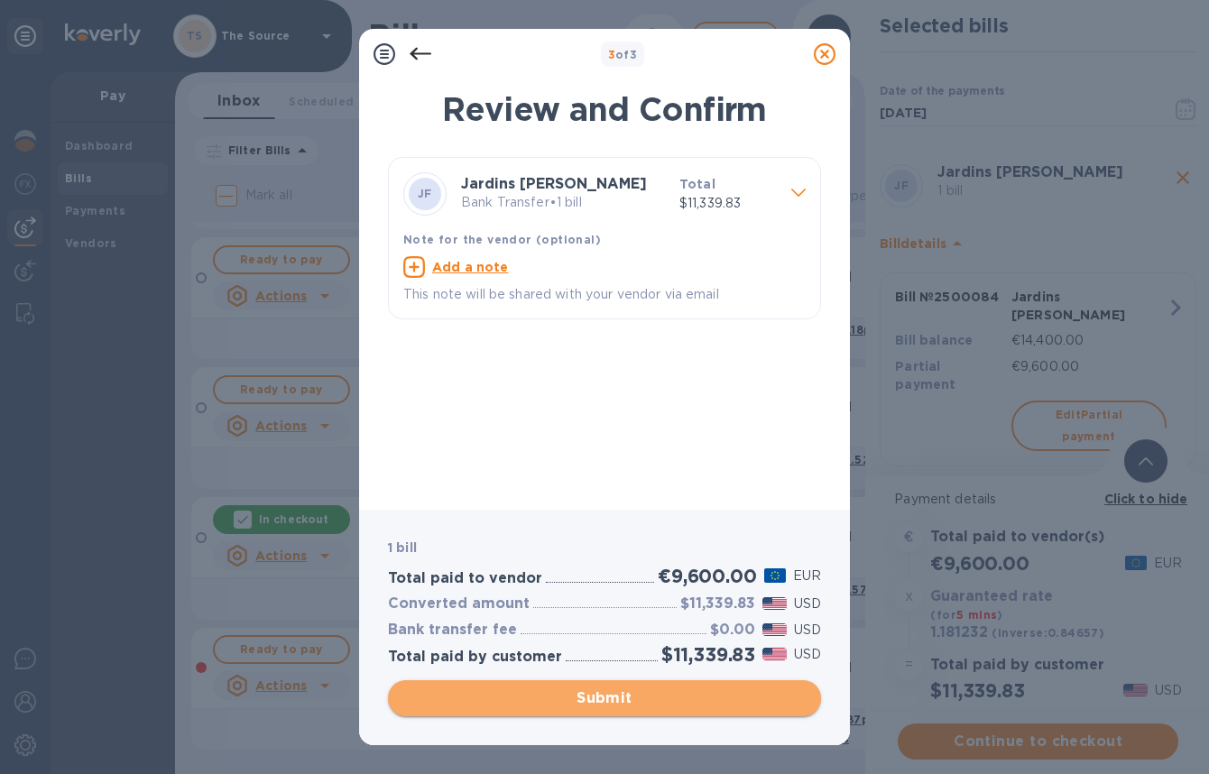
click at [602, 698] on span "Submit" at bounding box center [604, 698] width 404 height 22
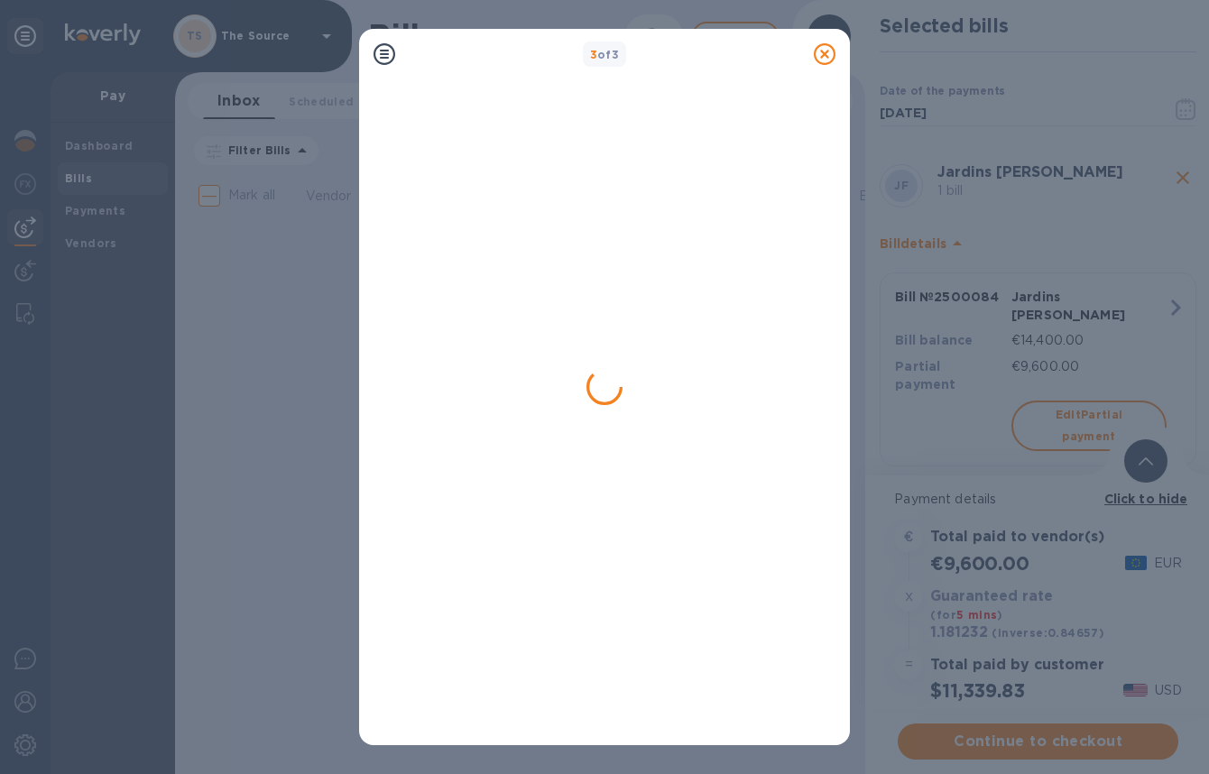
scroll to position [0, 0]
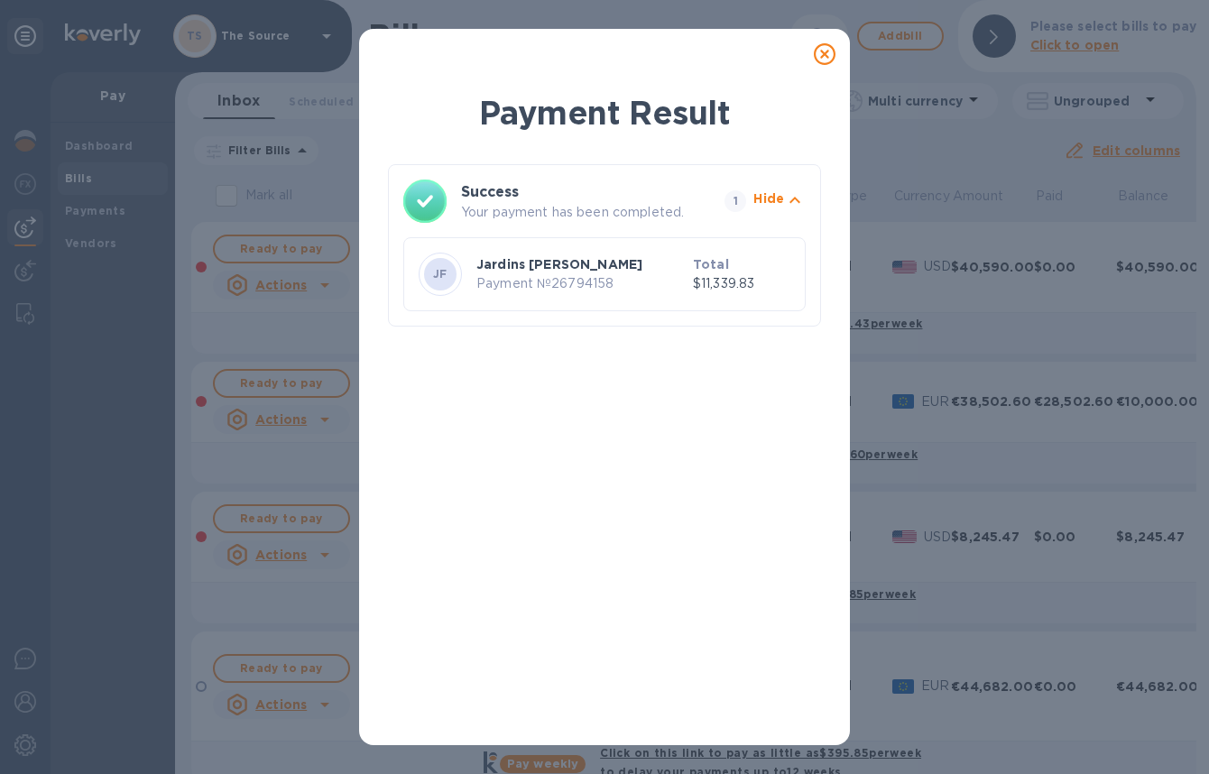
click at [995, 164] on div "Payment Result Success Your payment has been completed. 1 Hide JF Jardins [PERS…" at bounding box center [604, 387] width 1209 height 774
click at [820, 50] on icon at bounding box center [825, 54] width 22 height 22
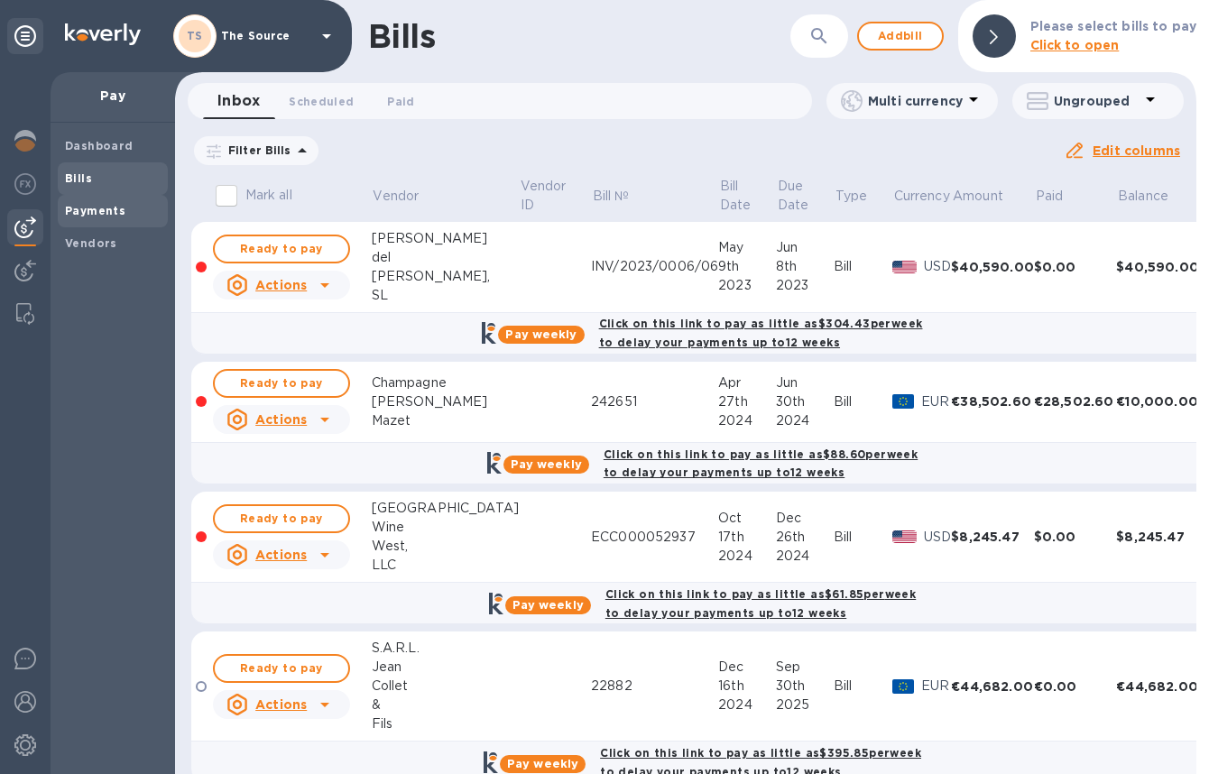
click at [103, 217] on span "Payments" at bounding box center [95, 211] width 60 height 18
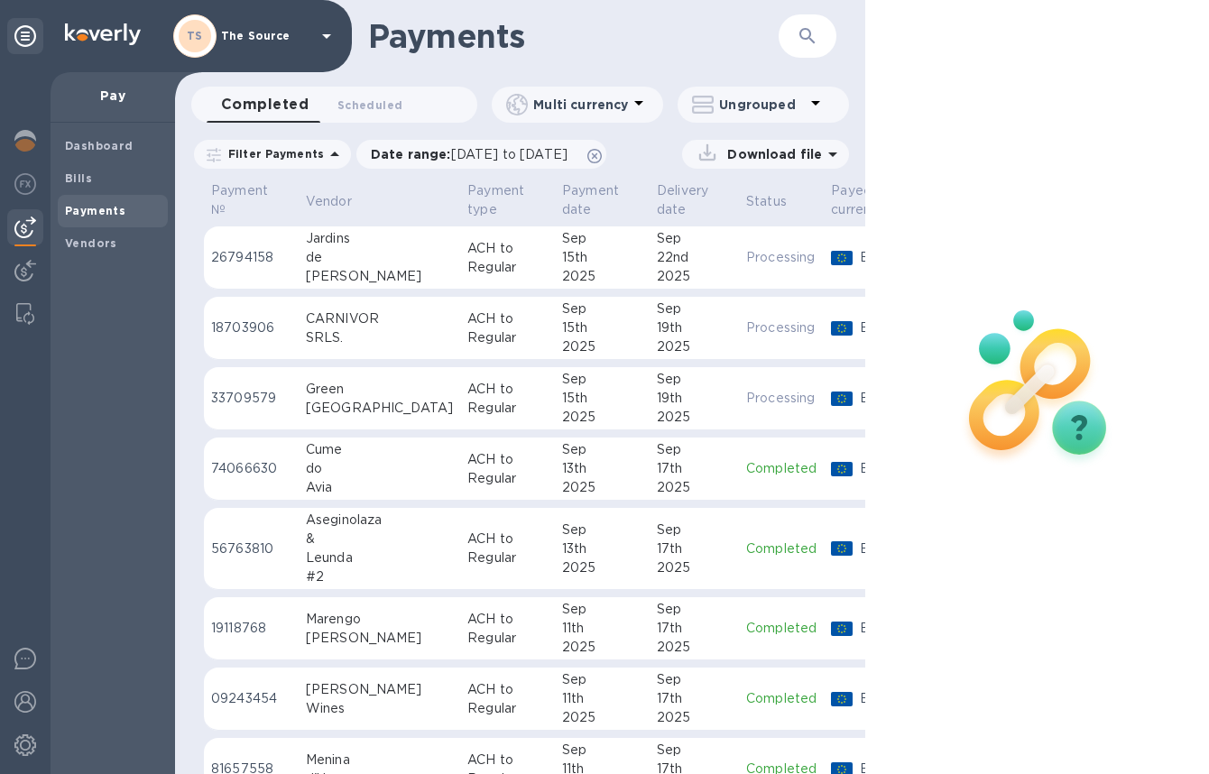
click at [382, 272] on div "[PERSON_NAME]" at bounding box center [379, 276] width 147 height 19
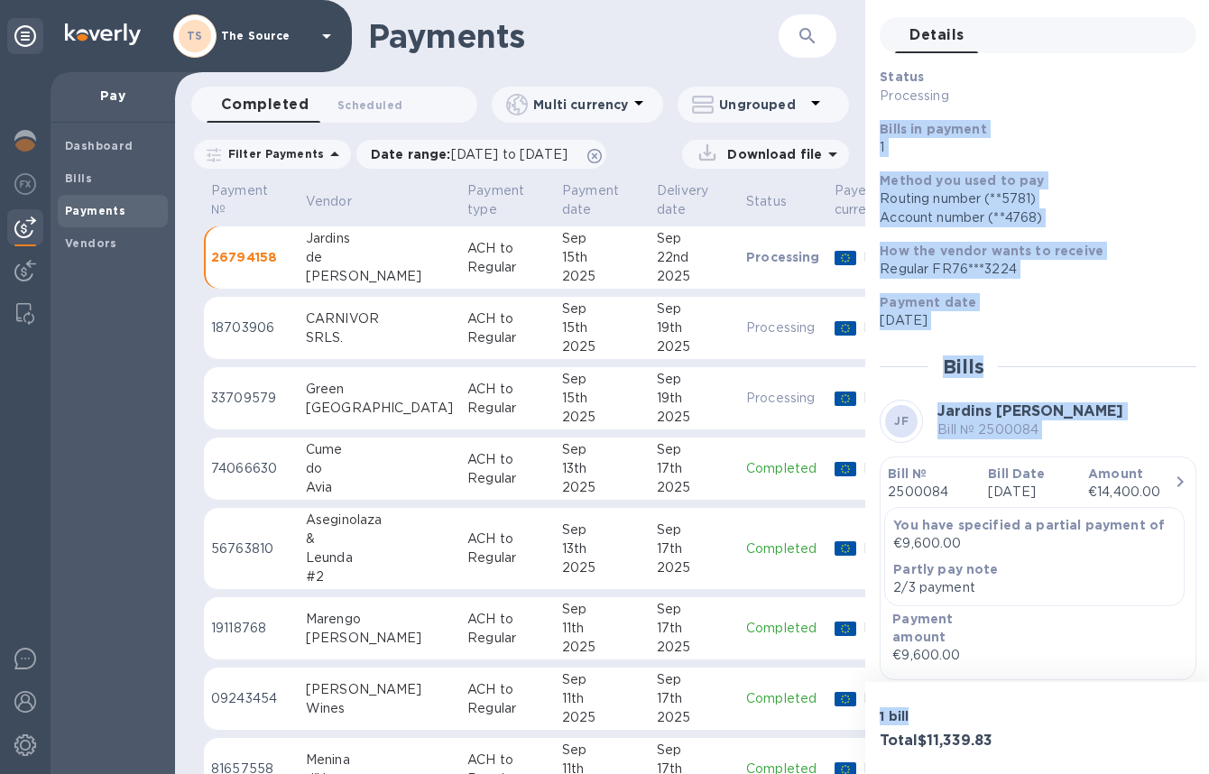
scroll to position [224, 0]
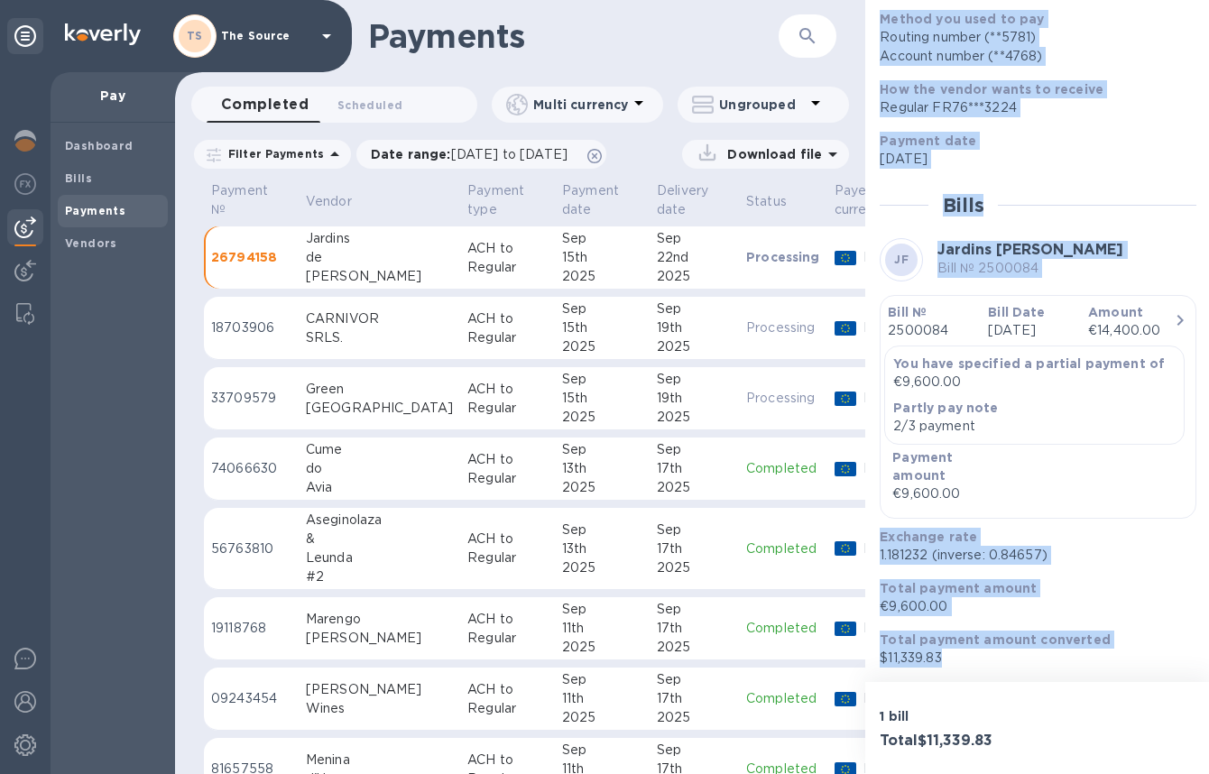
drag, startPoint x: 879, startPoint y: 186, endPoint x: 1043, endPoint y: 662, distance: 503.5
click at [1043, 662] on div "Status Processing Bills in payment 1 Method you used to pay Routing number (**5…" at bounding box center [1037, 286] width 317 height 761
copy div "Bills in payment 1 Method you used to pay Routing number (**5781) Account numbe…"
